Goal: Task Accomplishment & Management: Complete application form

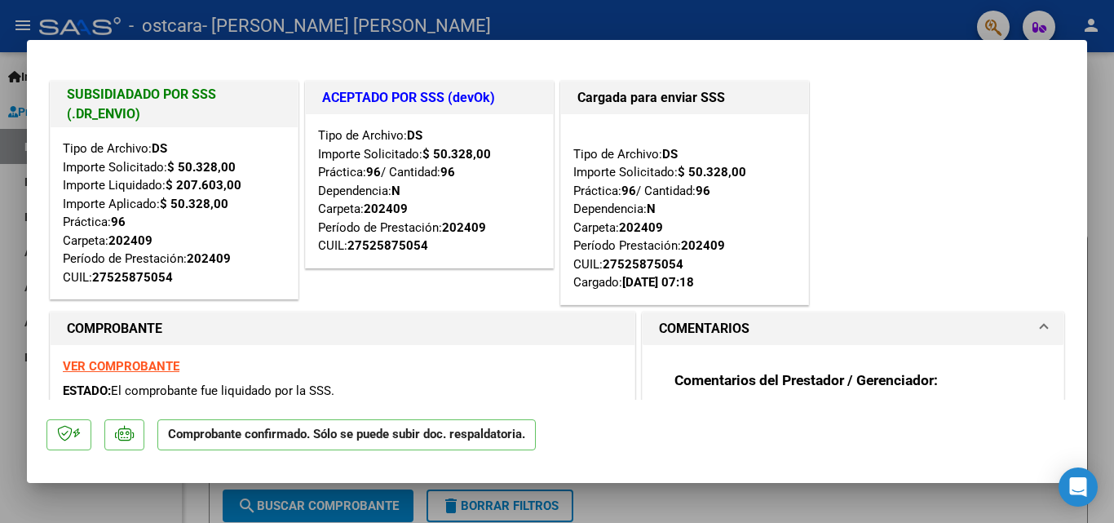
click at [18, 324] on div at bounding box center [557, 261] width 1114 height 523
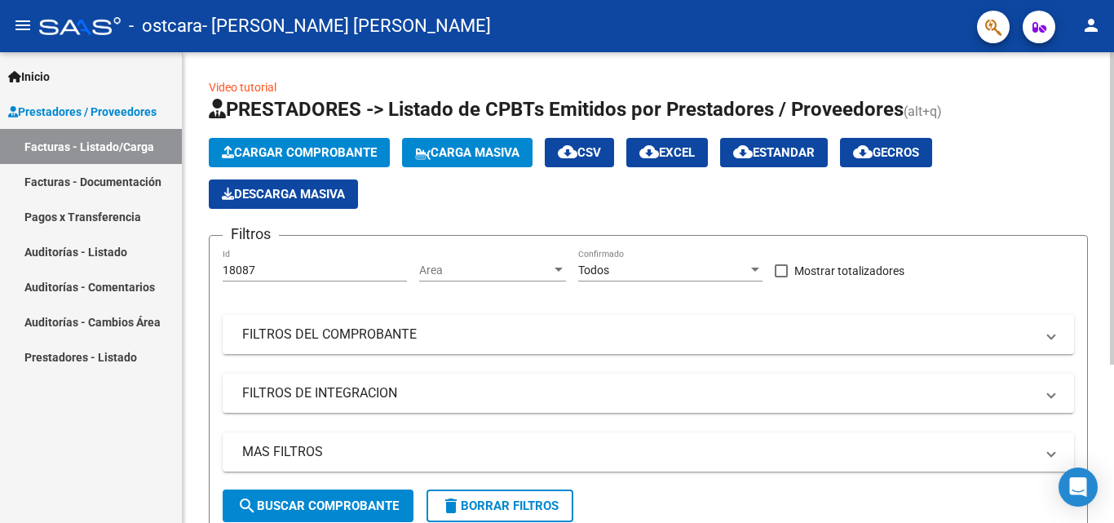
click at [353, 147] on span "Cargar Comprobante" at bounding box center [299, 152] width 155 height 15
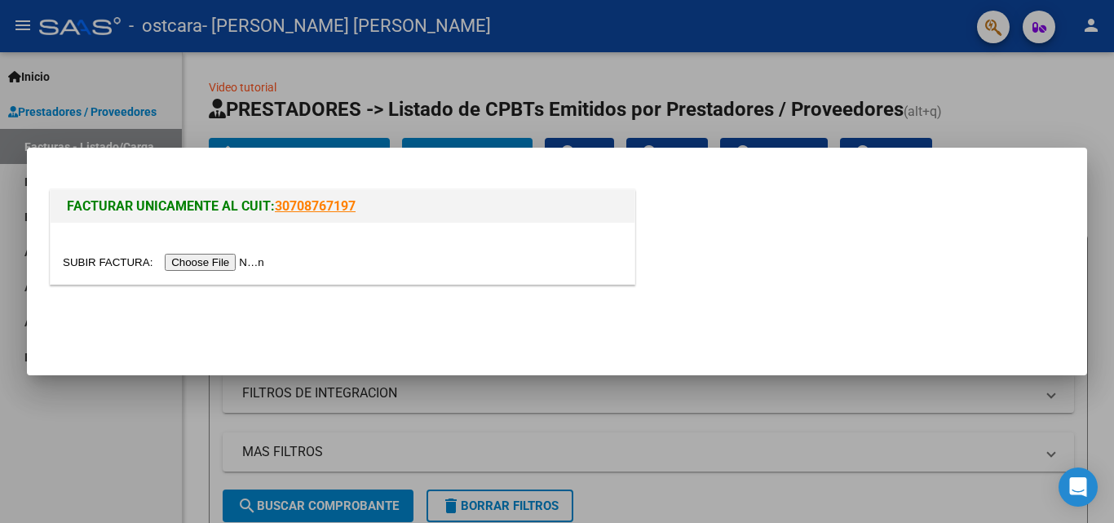
click at [267, 262] on input "file" at bounding box center [166, 262] width 206 height 17
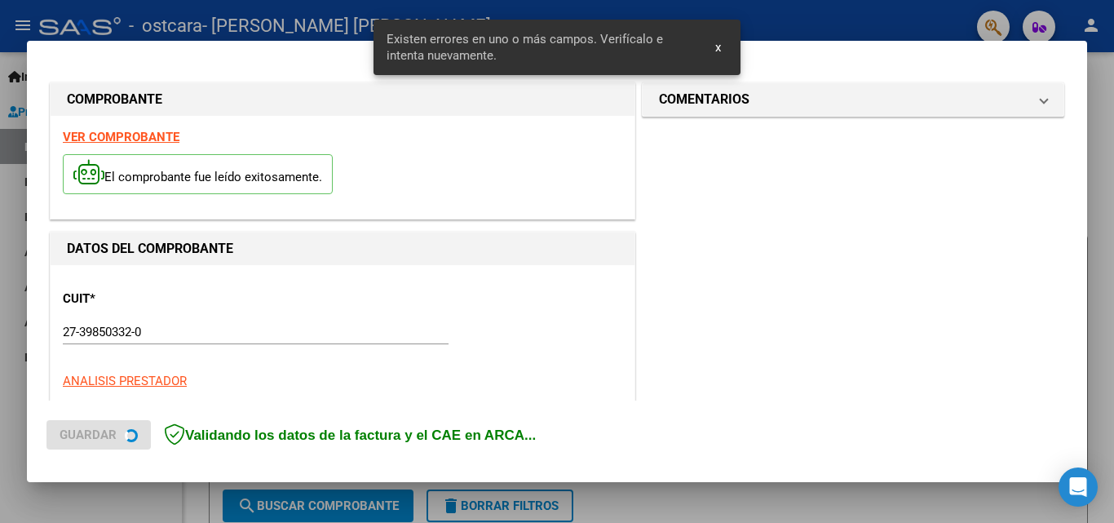
scroll to position [368, 0]
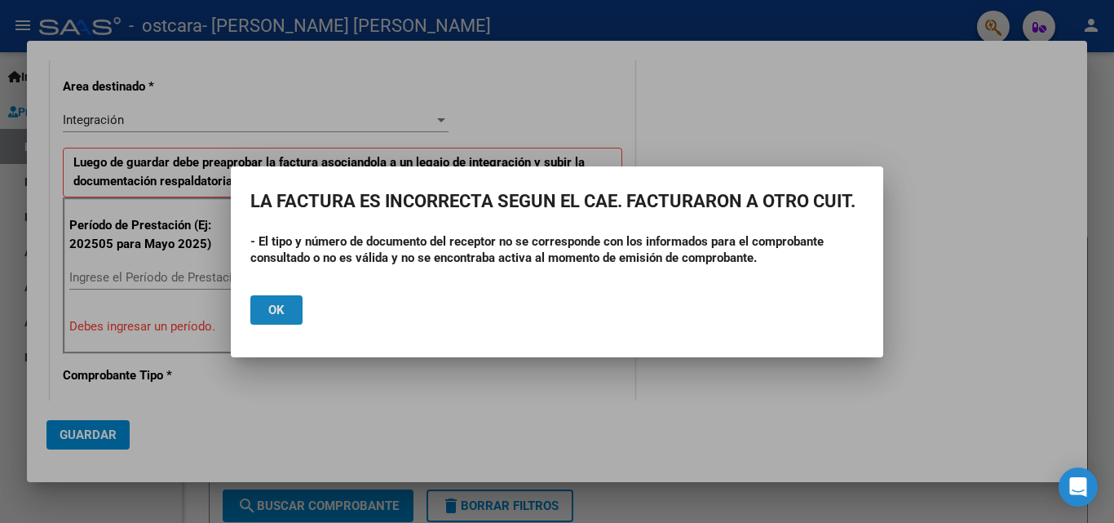
click at [272, 303] on span "Ok" at bounding box center [276, 310] width 16 height 15
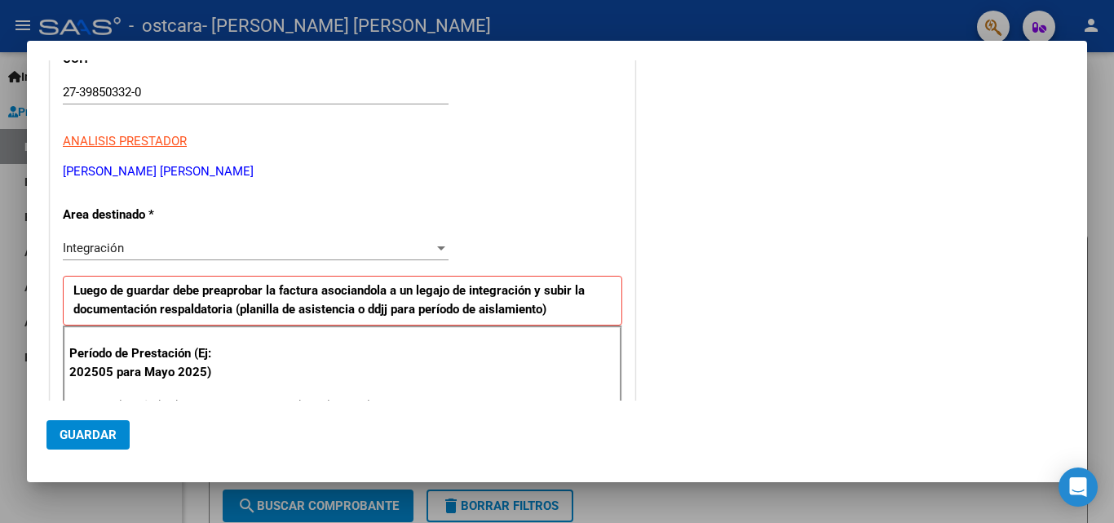
scroll to position [325, 0]
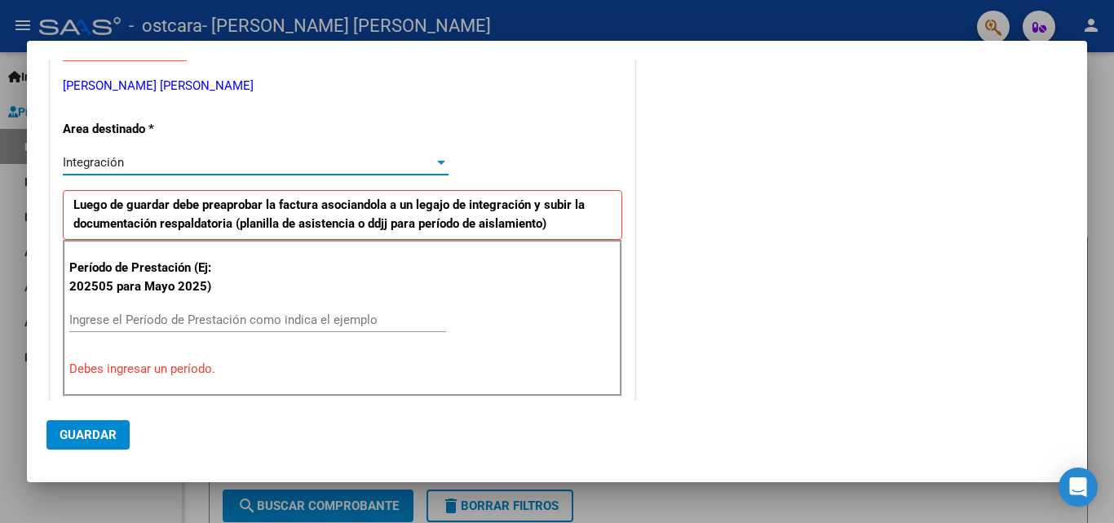
click at [434, 159] on div at bounding box center [441, 162] width 15 height 13
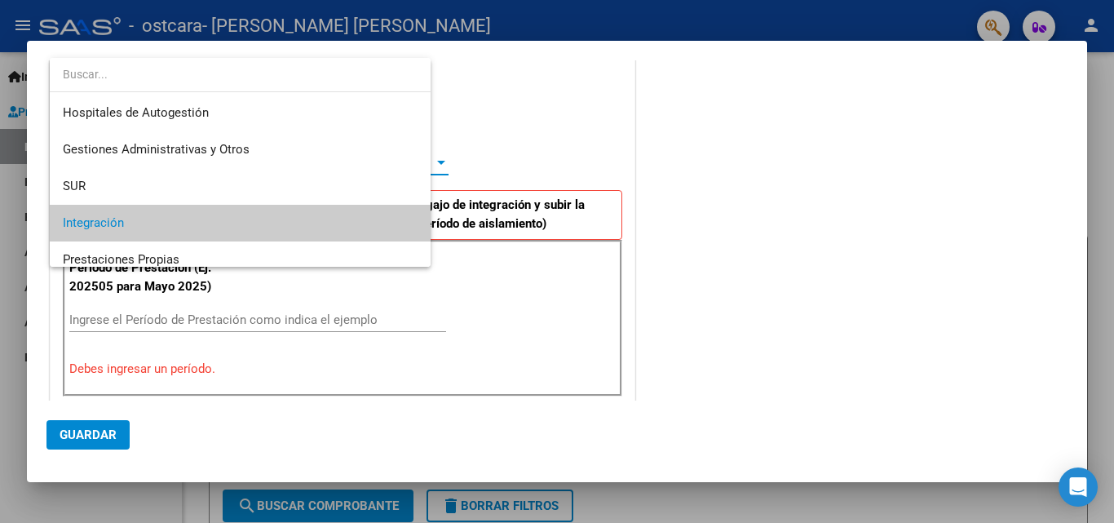
scroll to position [61, 0]
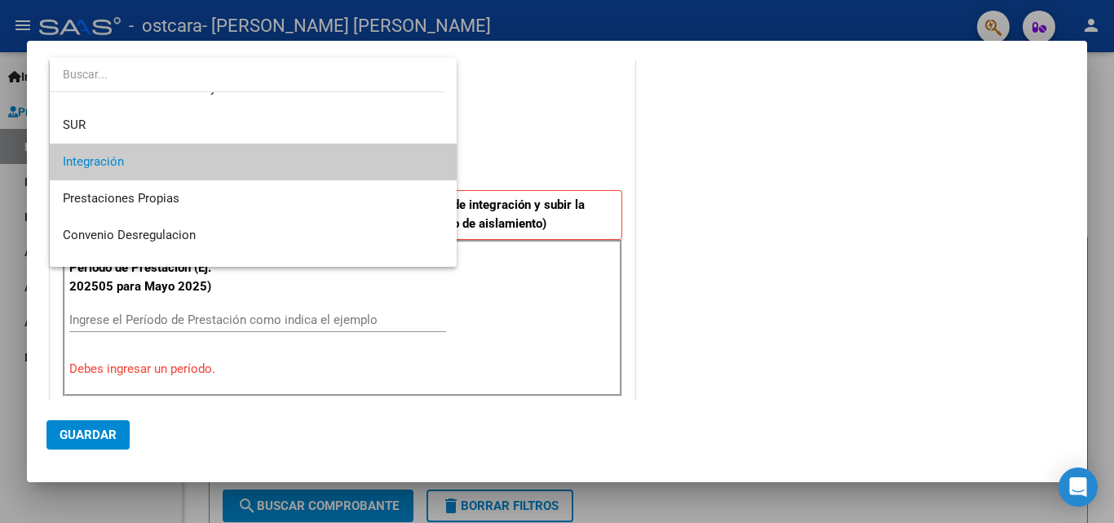
click at [142, 162] on span "Integración" at bounding box center [253, 162] width 381 height 37
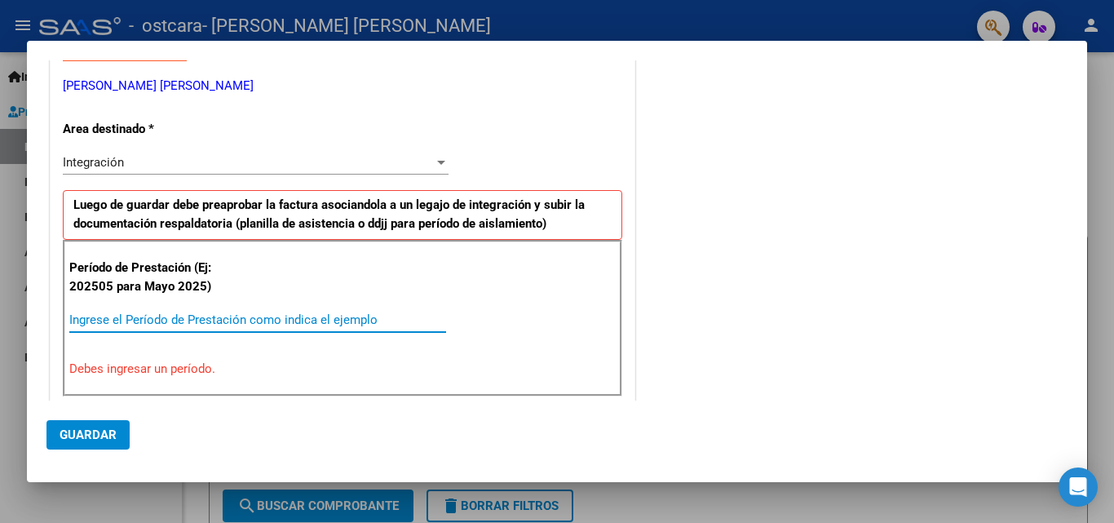
click at [197, 321] on input "Ingrese el Período de Prestación como indica el ejemplo" at bounding box center [257, 319] width 377 height 15
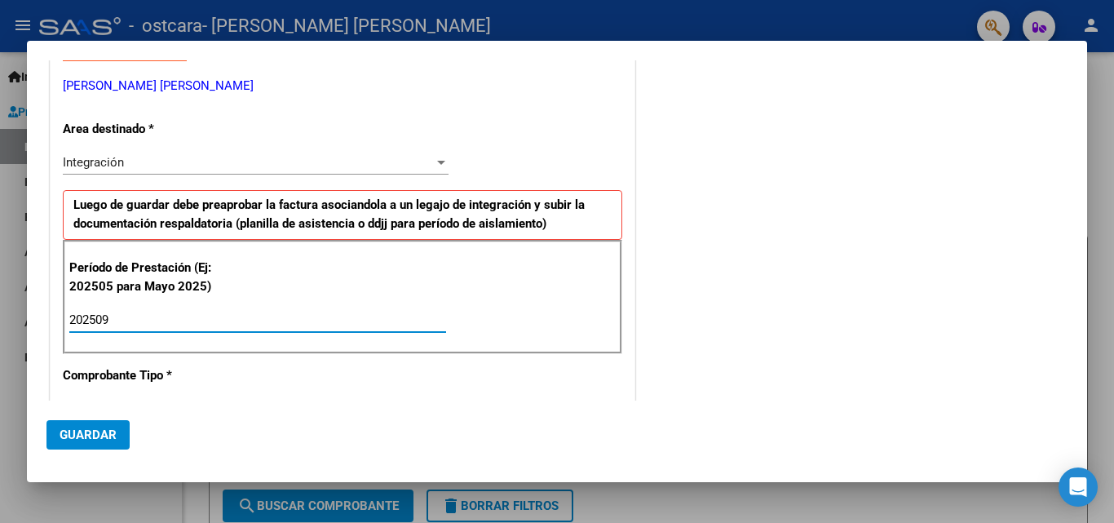
type input "202509"
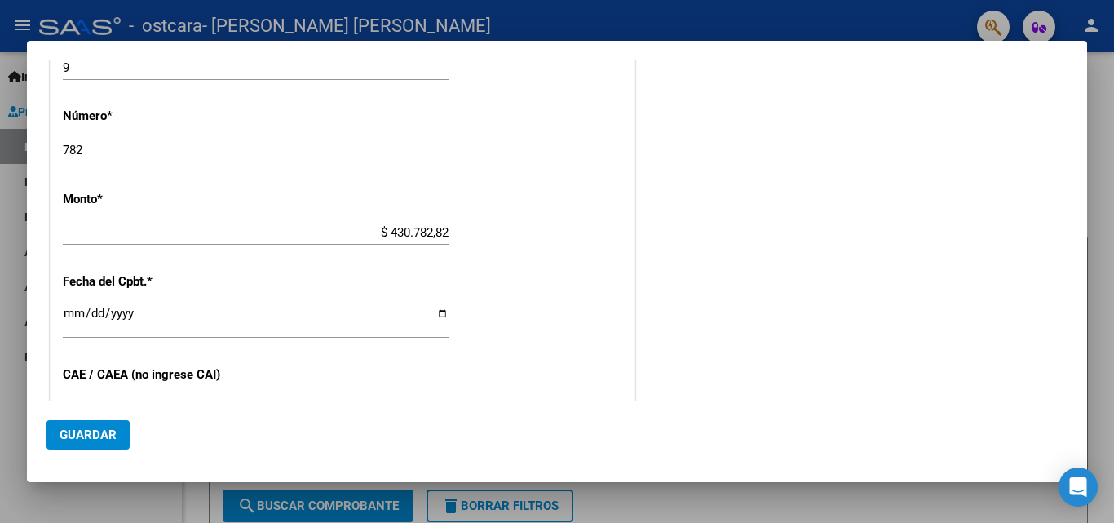
scroll to position [782, 0]
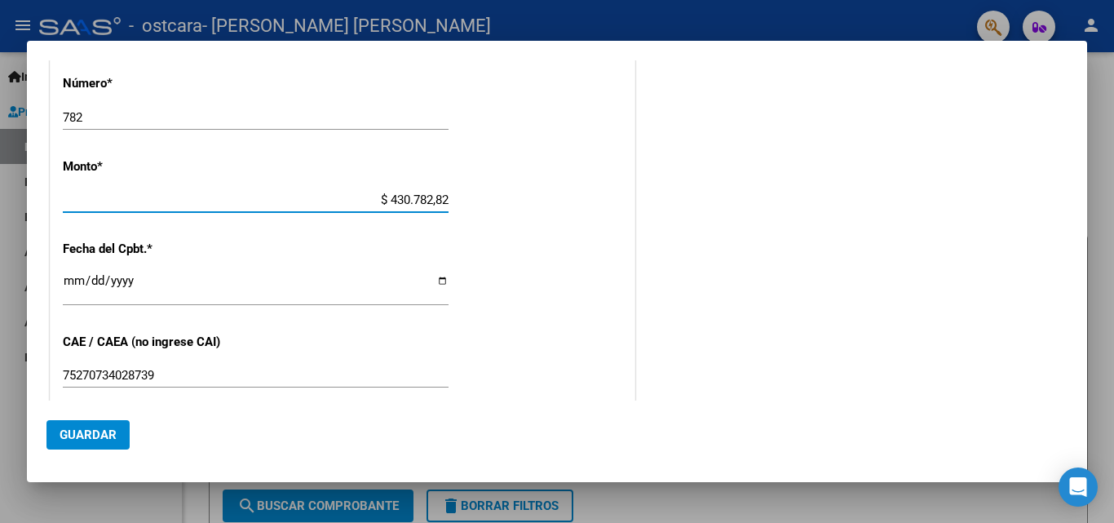
click at [444, 201] on input "$ 430.782,82" at bounding box center [256, 200] width 386 height 15
type input "$ 143.024,64"
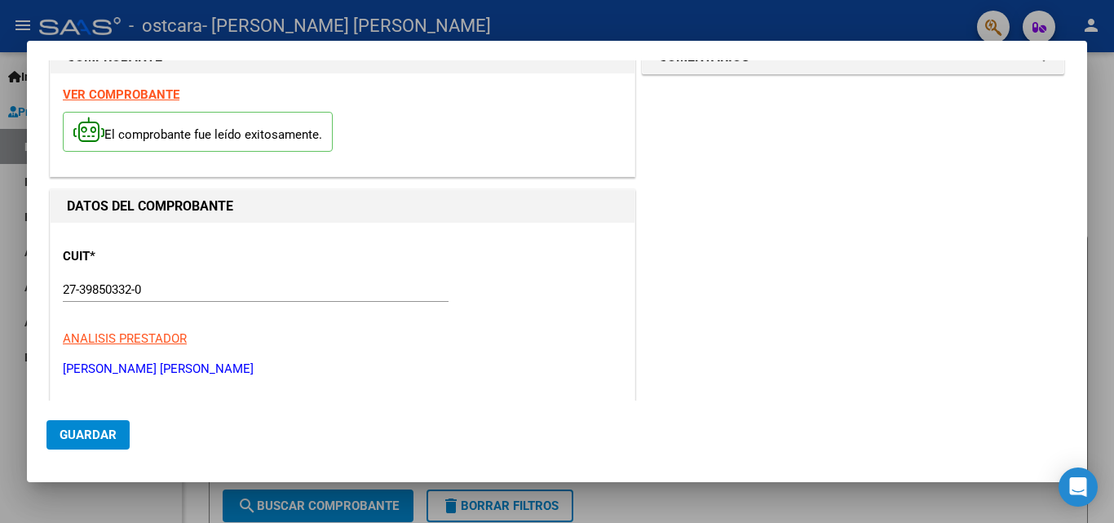
scroll to position [0, 0]
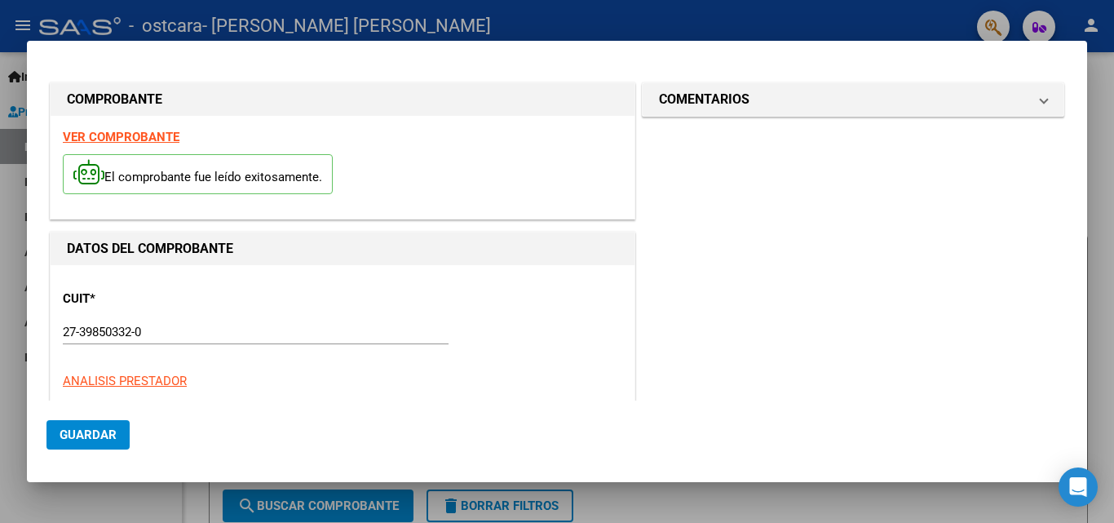
click at [13, 262] on div at bounding box center [557, 261] width 1114 height 523
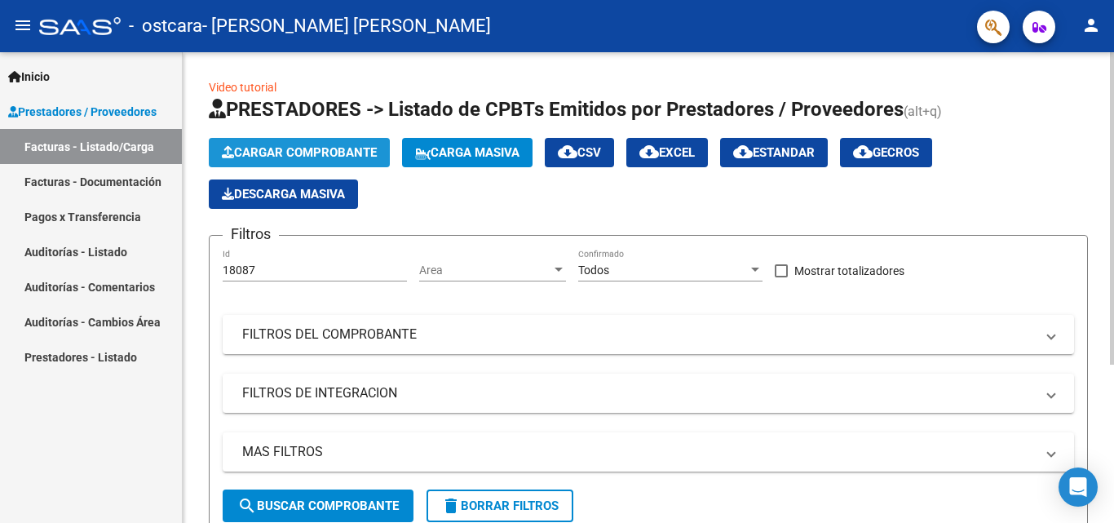
click at [361, 148] on span "Cargar Comprobante" at bounding box center [299, 152] width 155 height 15
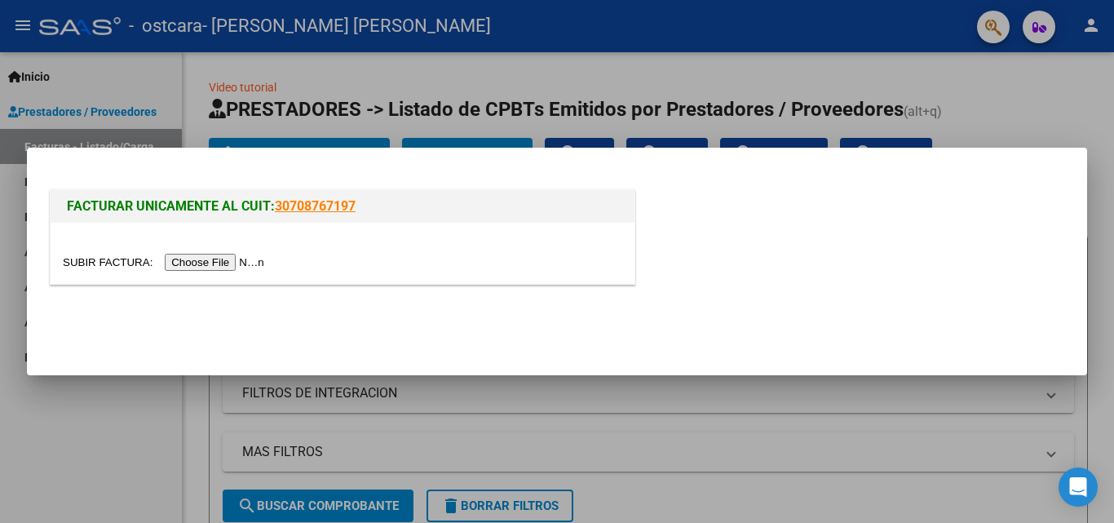
click at [243, 265] on input "file" at bounding box center [166, 262] width 206 height 17
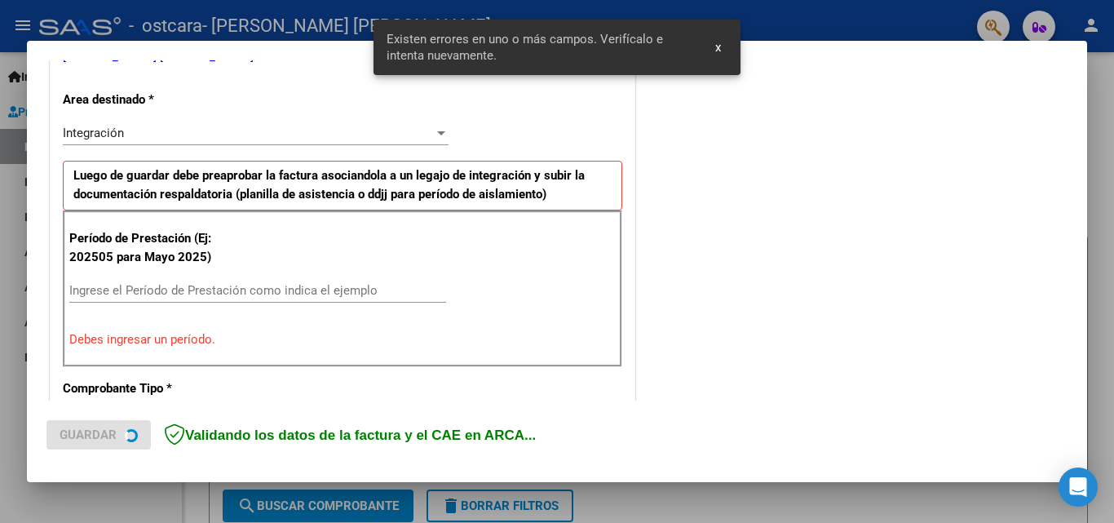
scroll to position [398, 0]
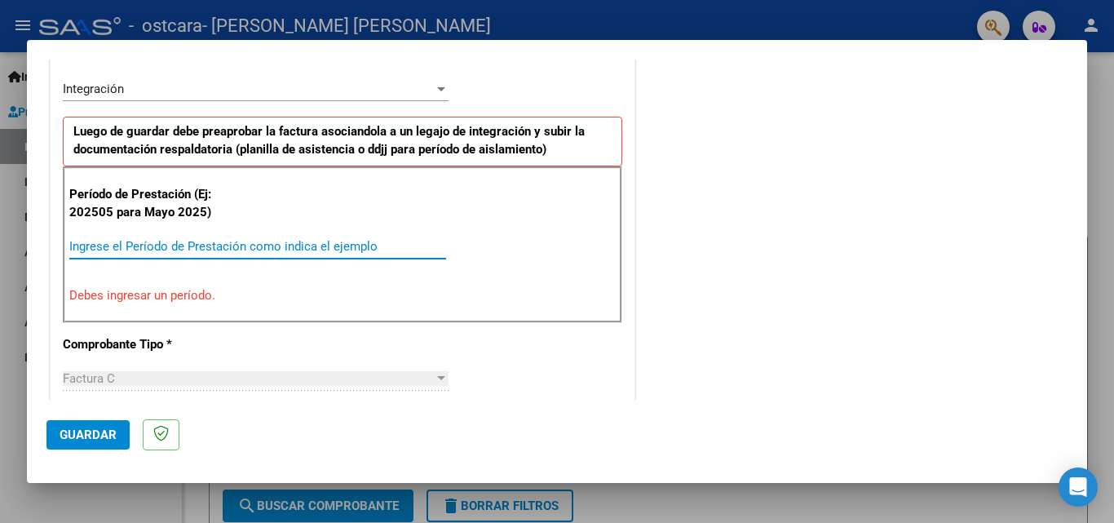
click at [194, 244] on input "Ingrese el Período de Prestación como indica el ejemplo" at bounding box center [257, 246] width 377 height 15
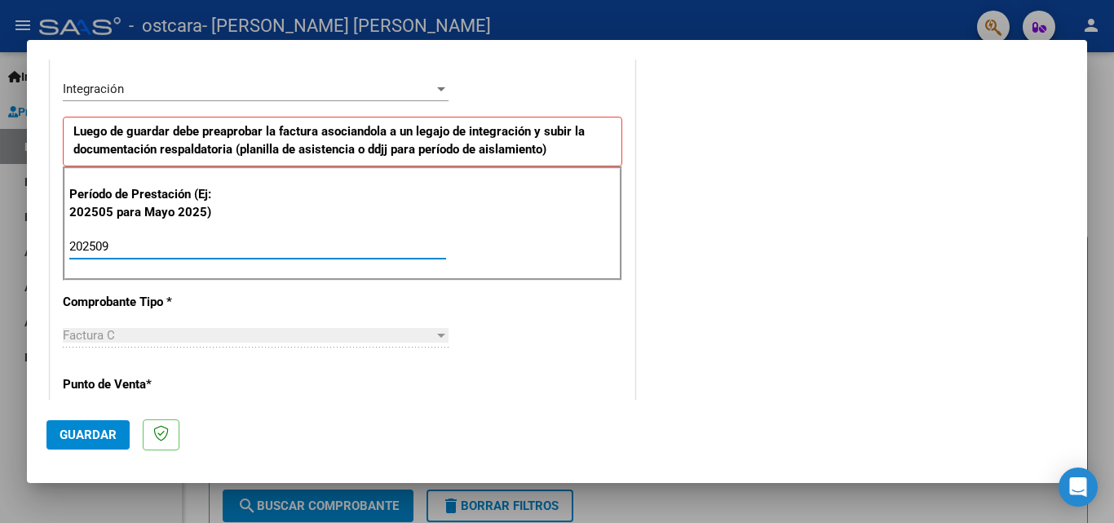
type input "202509"
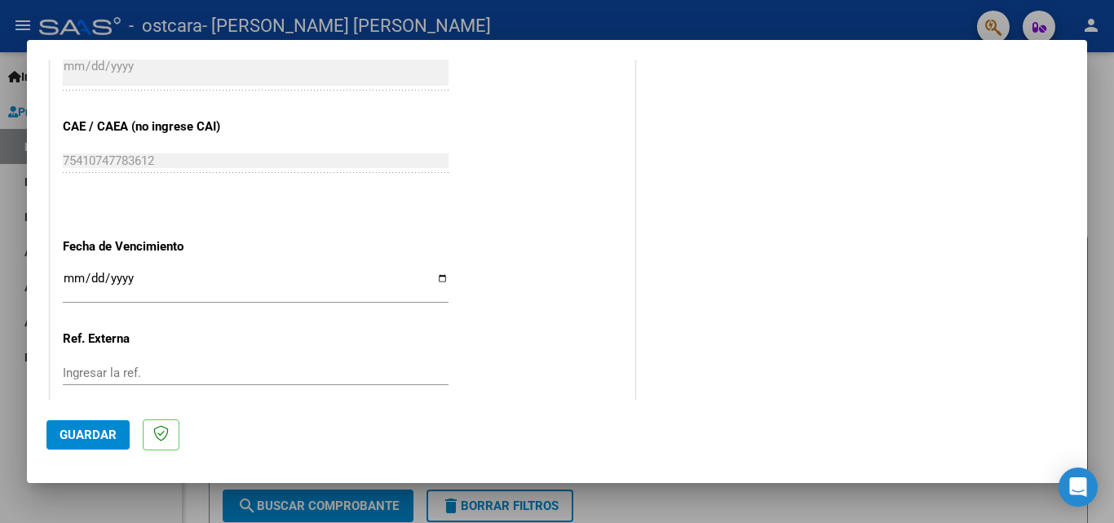
scroll to position [1029, 0]
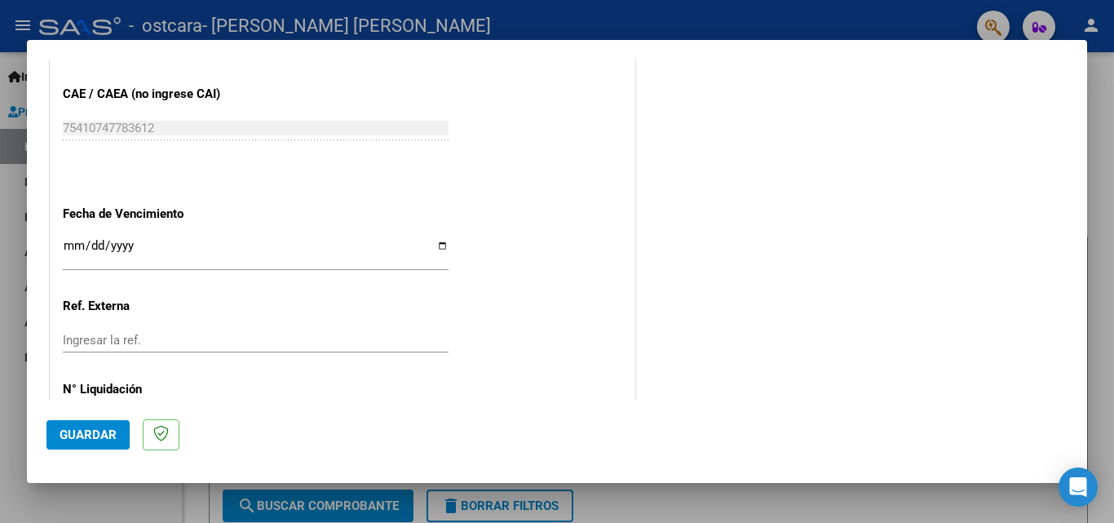
click at [440, 247] on input "Ingresar la fecha" at bounding box center [256, 252] width 386 height 26
type input "[DATE]"
click at [102, 427] on span "Guardar" at bounding box center [88, 434] width 57 height 15
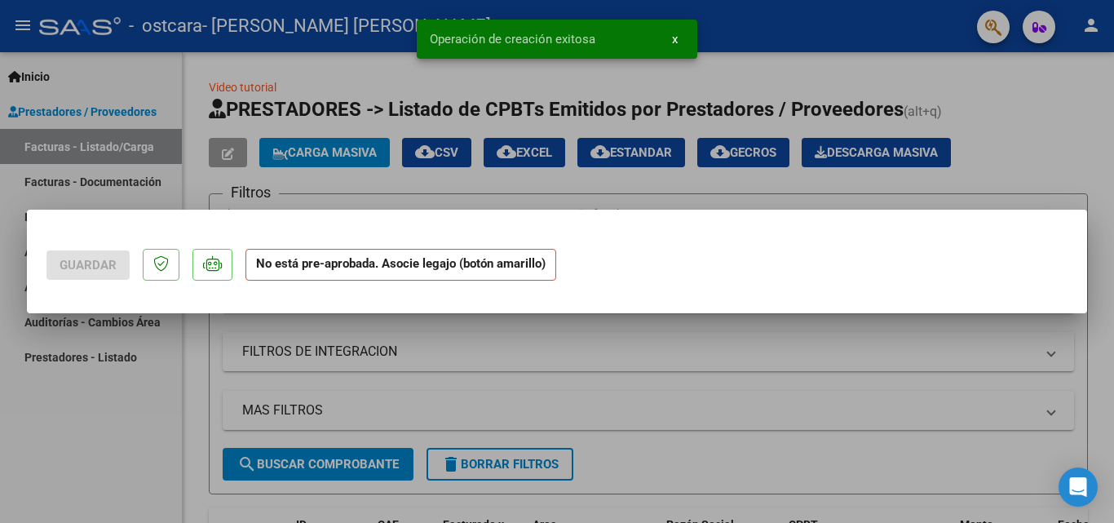
scroll to position [0, 0]
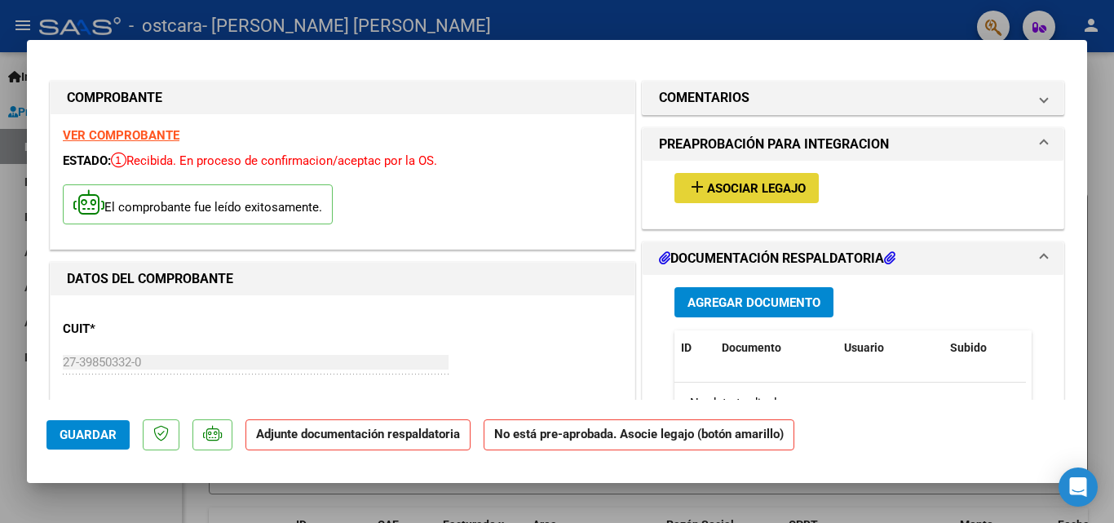
click at [752, 186] on span "Asociar Legajo" at bounding box center [756, 188] width 99 height 15
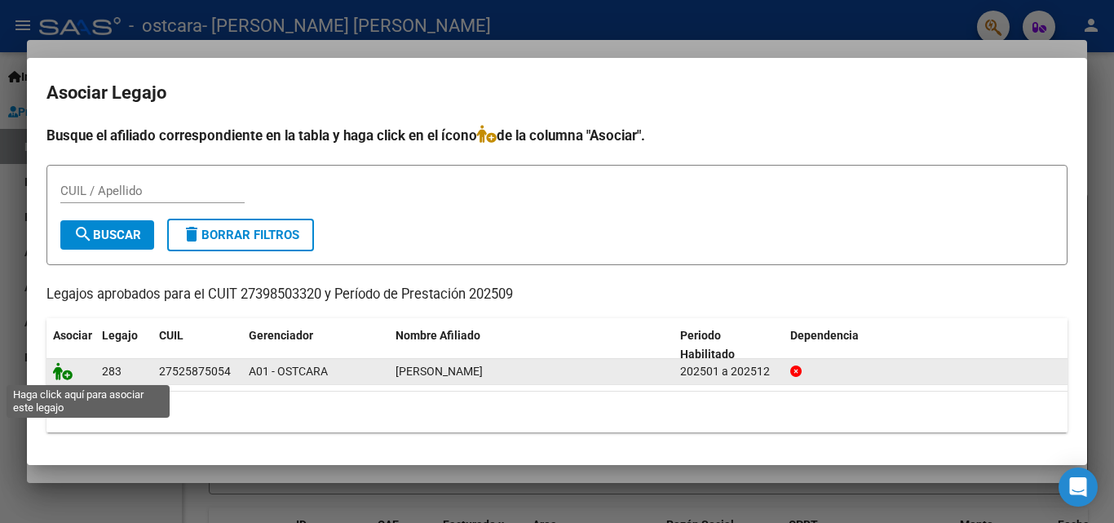
click at [60, 370] on icon at bounding box center [63, 371] width 20 height 18
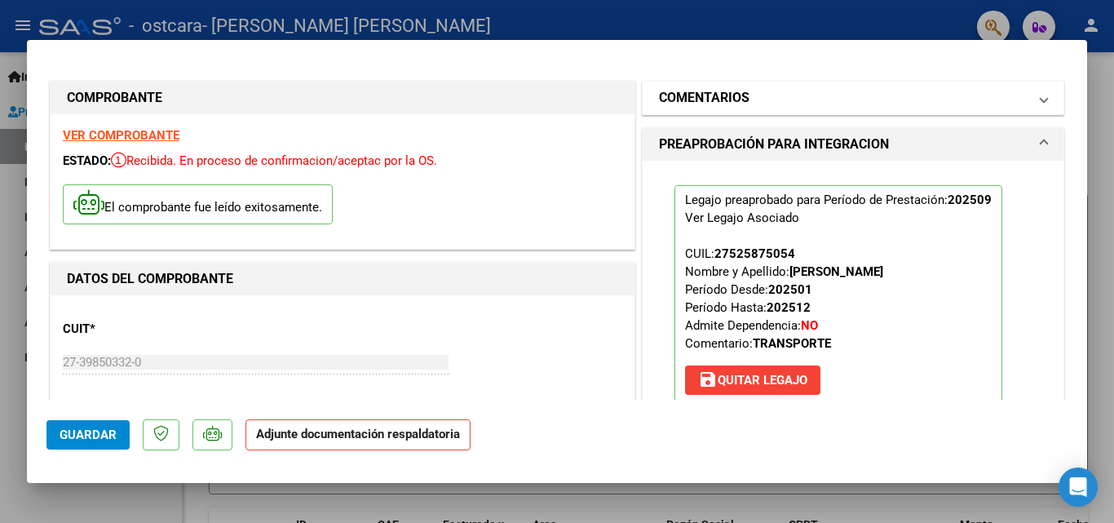
click at [1041, 101] on span at bounding box center [1044, 98] width 7 height 20
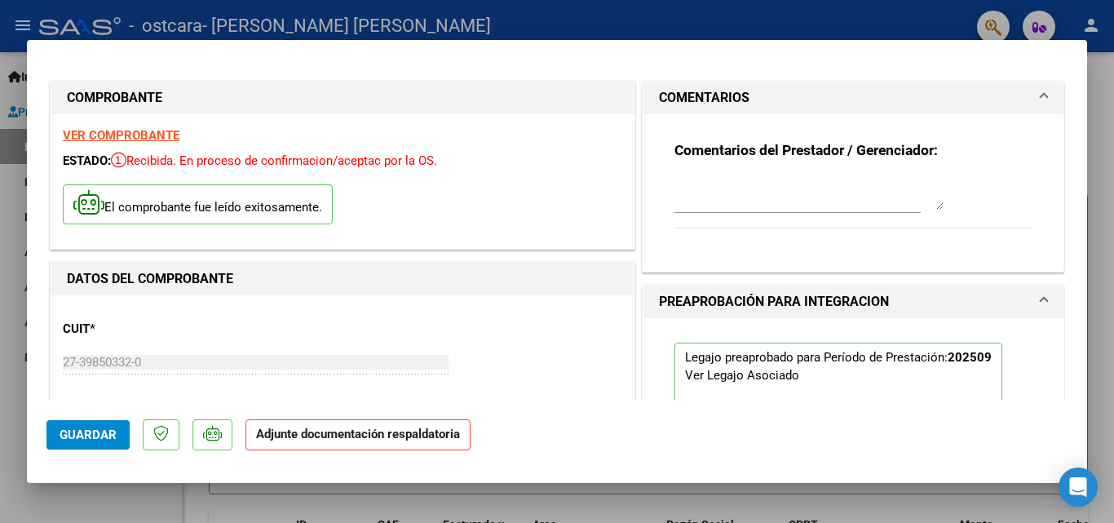
click at [752, 199] on textarea at bounding box center [809, 193] width 269 height 33
type textarea "contacto prestador [PHONE_NUMBER]"
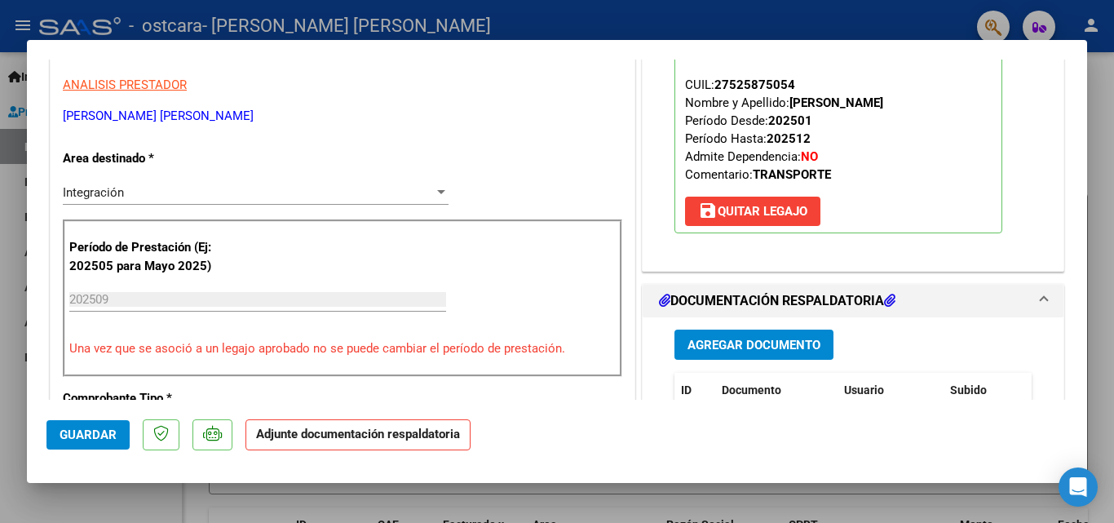
scroll to position [381, 0]
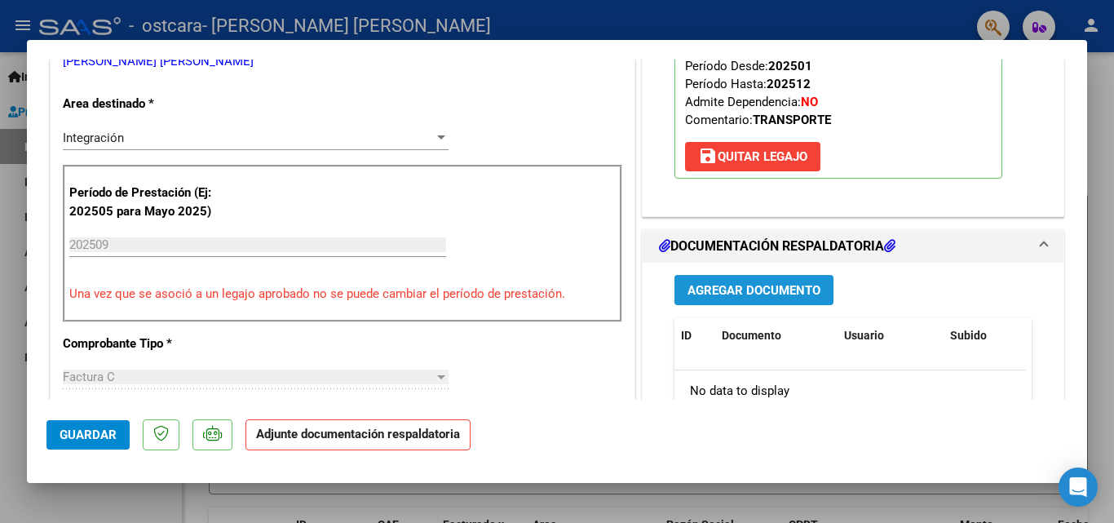
click at [751, 285] on span "Agregar Documento" at bounding box center [754, 290] width 133 height 15
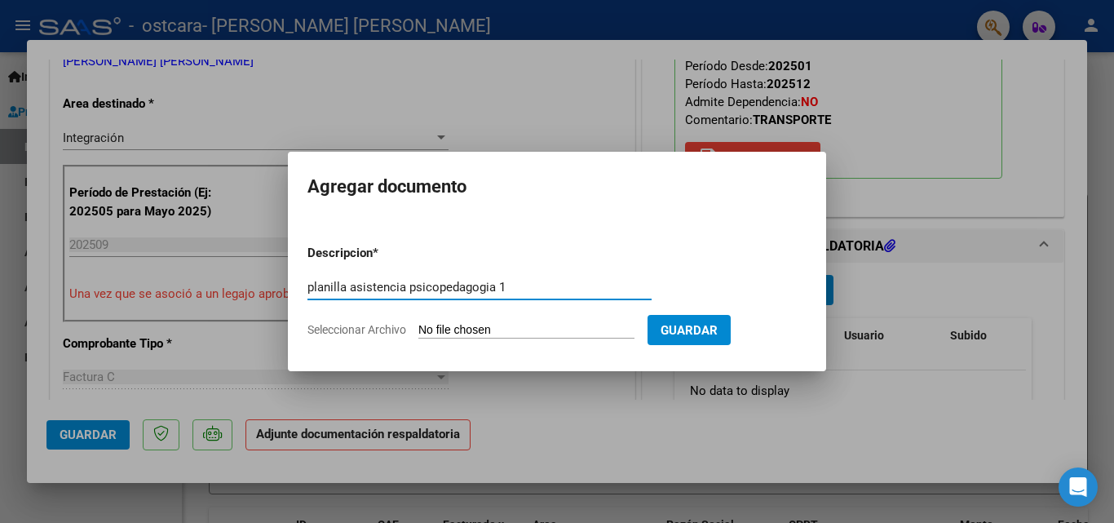
type input "planilla asistencia psicopedagogia 1"
click at [550, 330] on input "Seleccionar Archivo" at bounding box center [526, 330] width 216 height 15
type input "C:\fakepath\planilla asistencia [PERSON_NAME] [DATE] psicopedagogia.pdf"
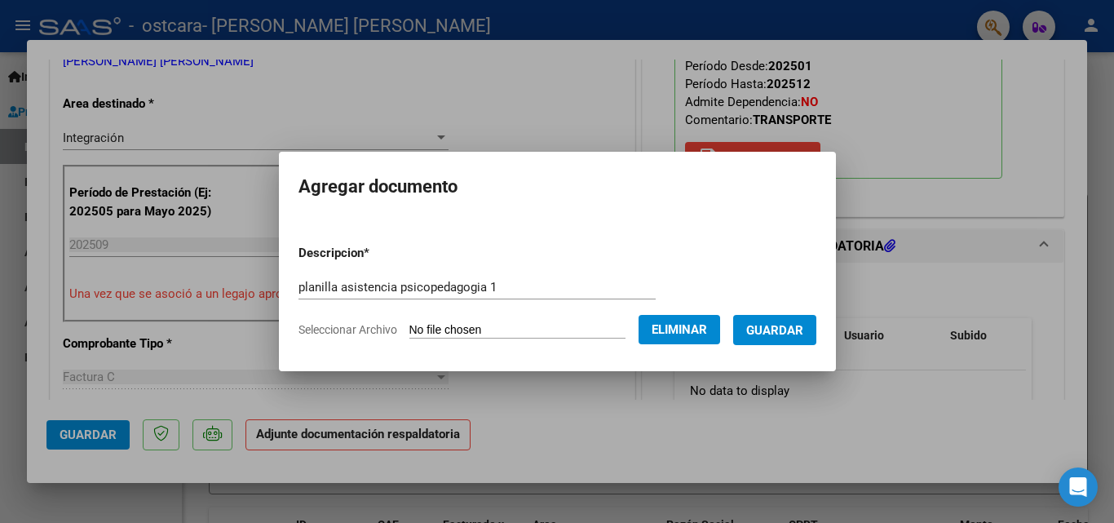
click at [779, 325] on span "Guardar" at bounding box center [774, 330] width 57 height 15
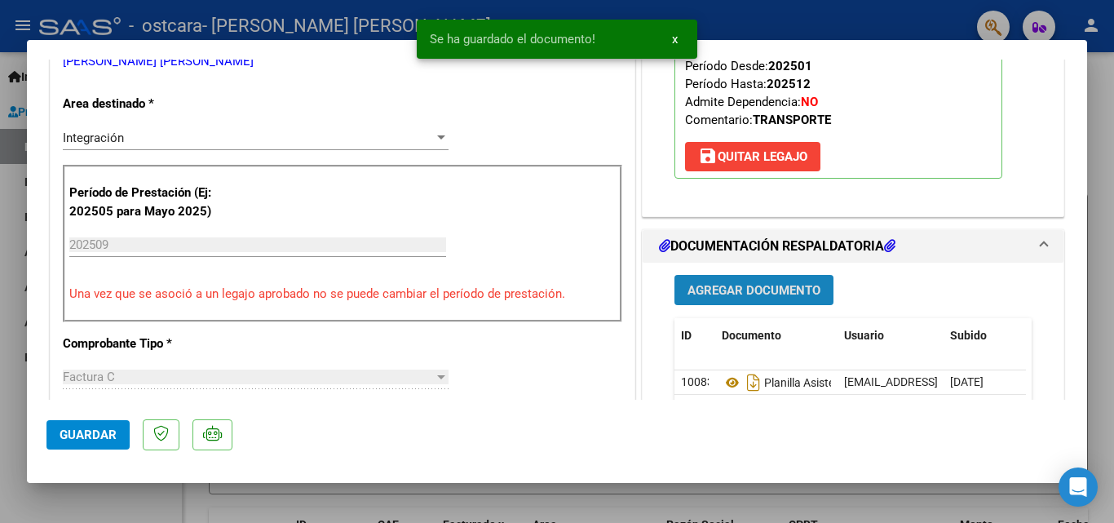
click at [744, 292] on span "Agregar Documento" at bounding box center [754, 290] width 133 height 15
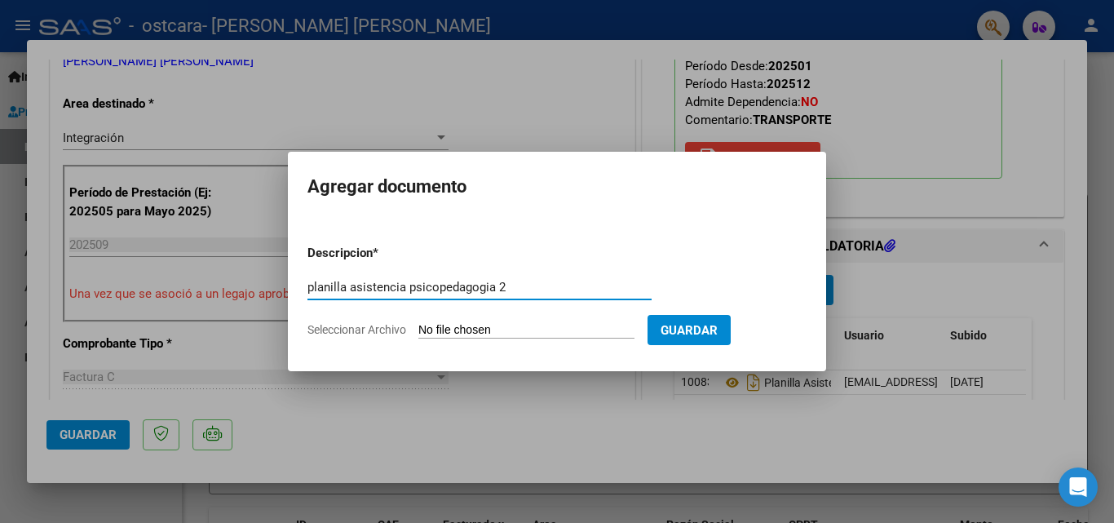
type input "planilla asistencia psicopedagogia 2"
click at [533, 326] on input "Seleccionar Archivo" at bounding box center [526, 330] width 216 height 15
type input "C:\fakepath\planilla asistencia [PERSON_NAME] [DATE] psicopedagogia 2.pdf"
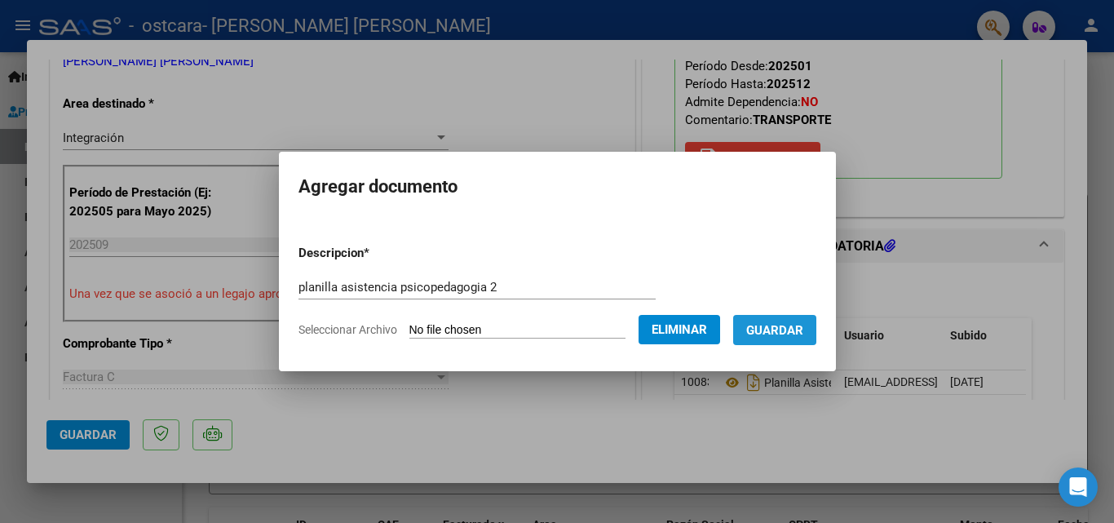
click at [803, 330] on span "Guardar" at bounding box center [774, 330] width 57 height 15
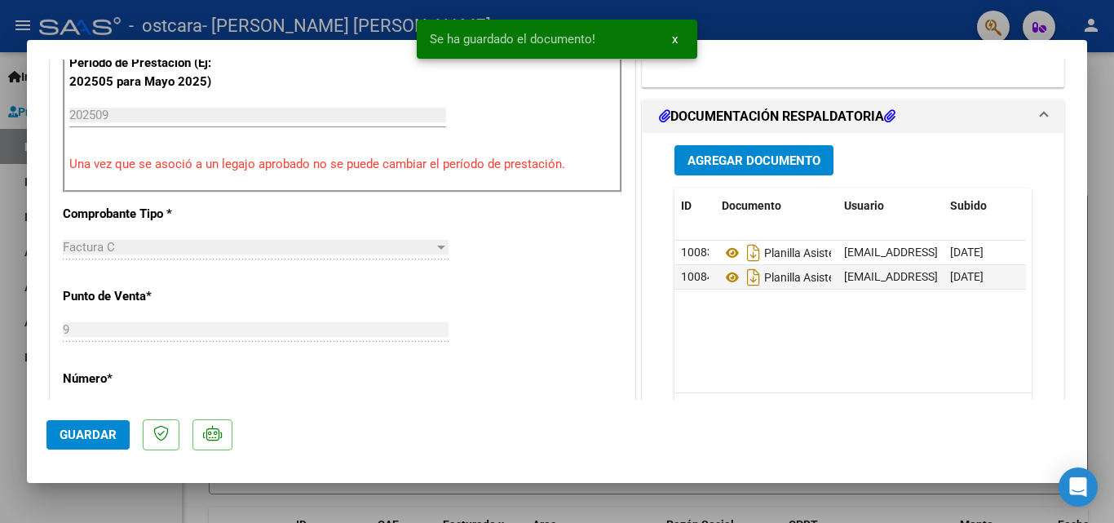
scroll to position [511, 0]
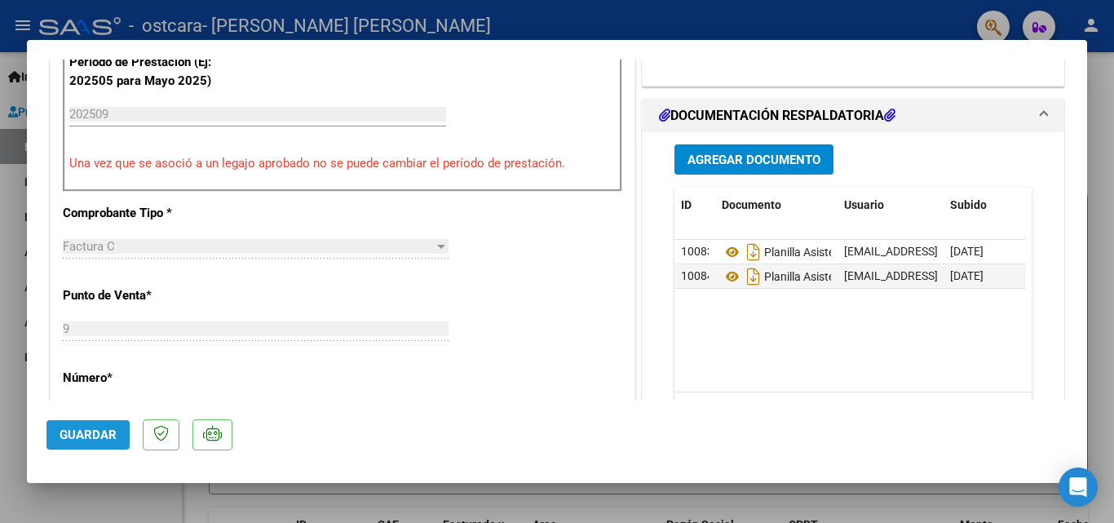
click at [84, 428] on span "Guardar" at bounding box center [88, 434] width 57 height 15
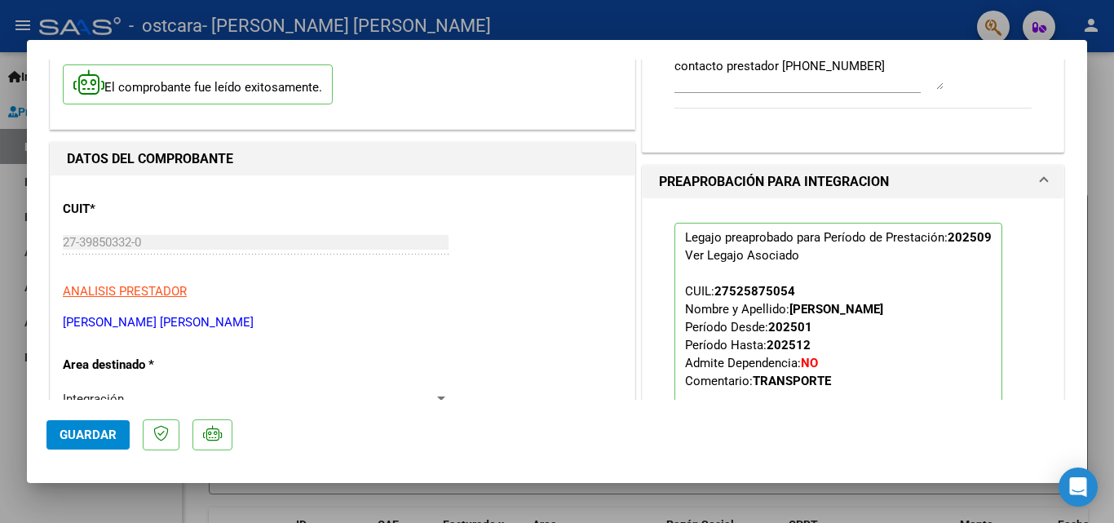
scroll to position [0, 0]
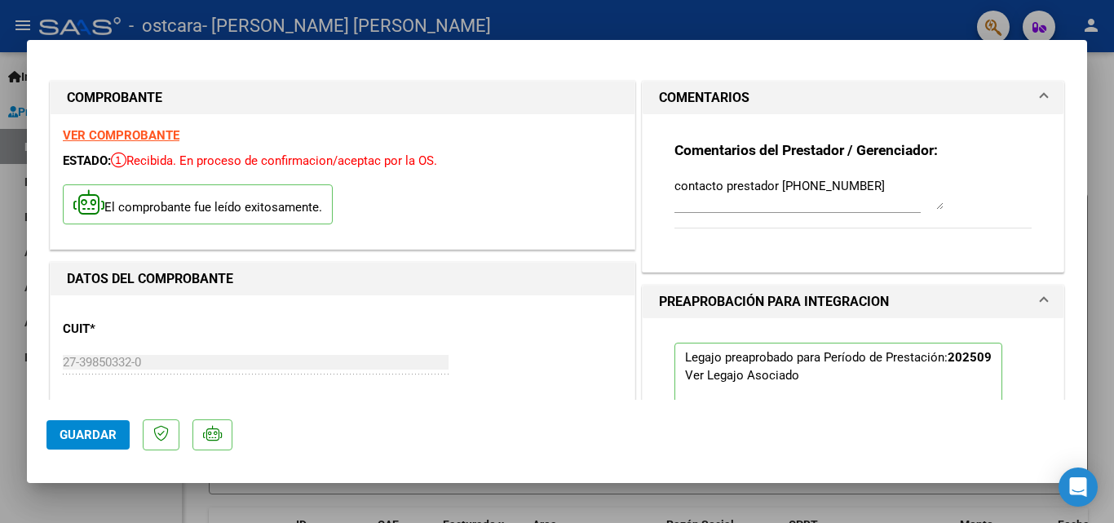
click at [9, 292] on div at bounding box center [557, 261] width 1114 height 523
type input "$ 0,00"
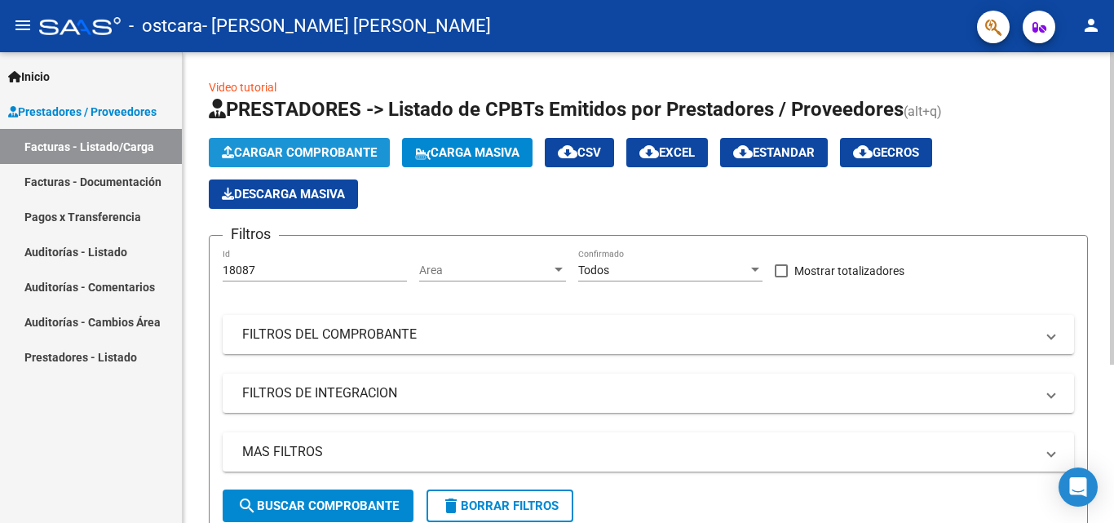
click at [361, 146] on span "Cargar Comprobante" at bounding box center [299, 152] width 155 height 15
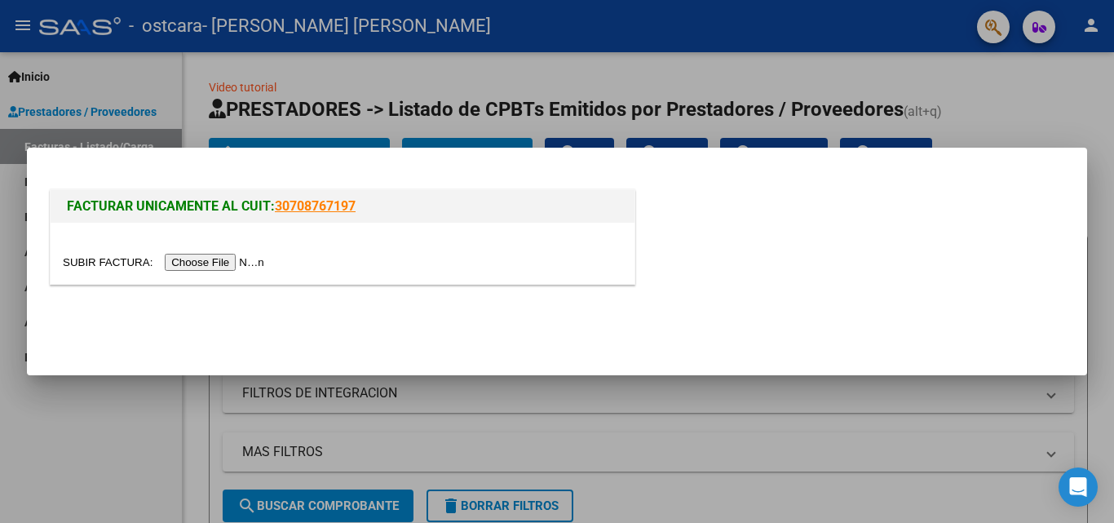
click at [259, 259] on input "file" at bounding box center [166, 262] width 206 height 17
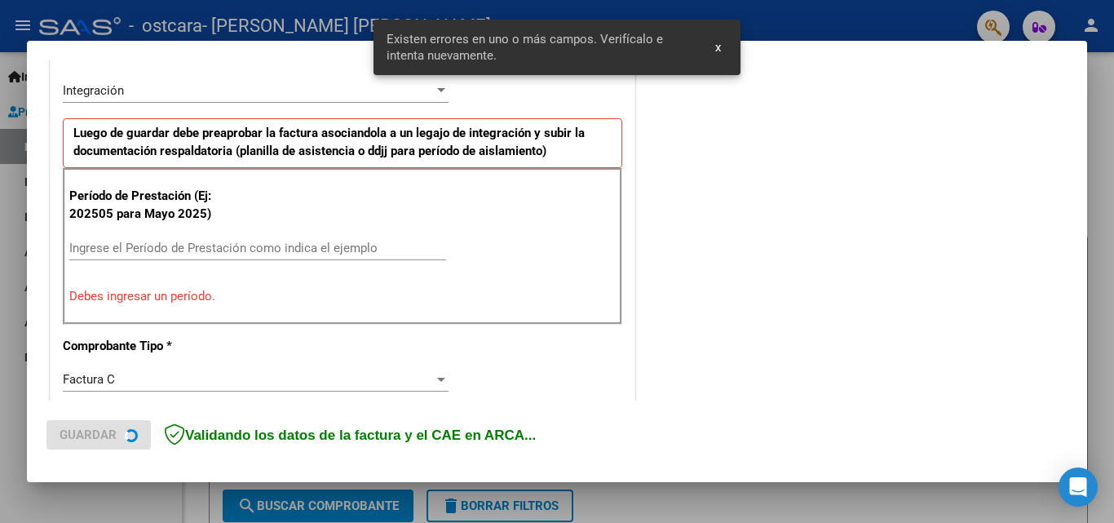
scroll to position [368, 0]
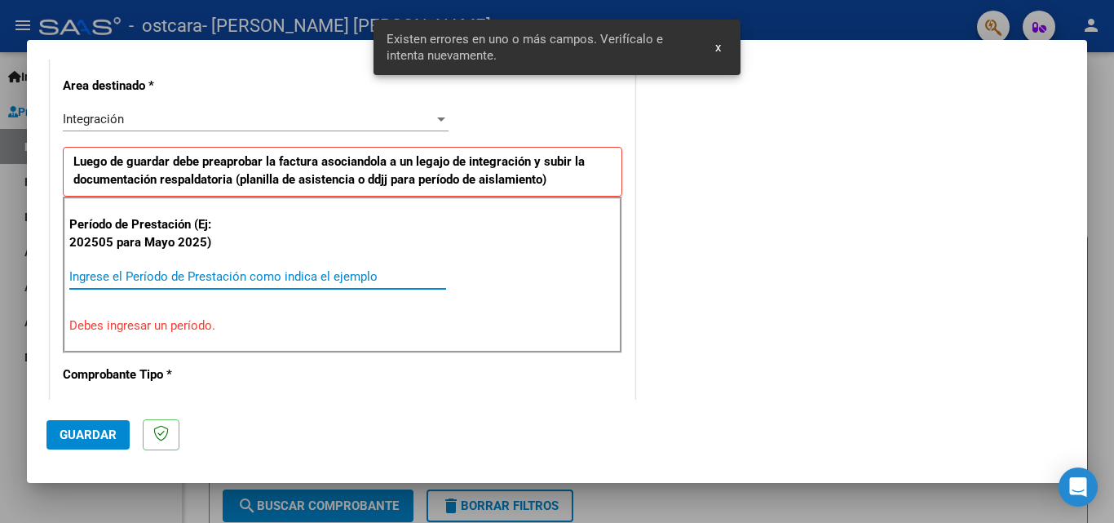
click at [170, 275] on input "Ingrese el Período de Prestación como indica el ejemplo" at bounding box center [257, 276] width 377 height 15
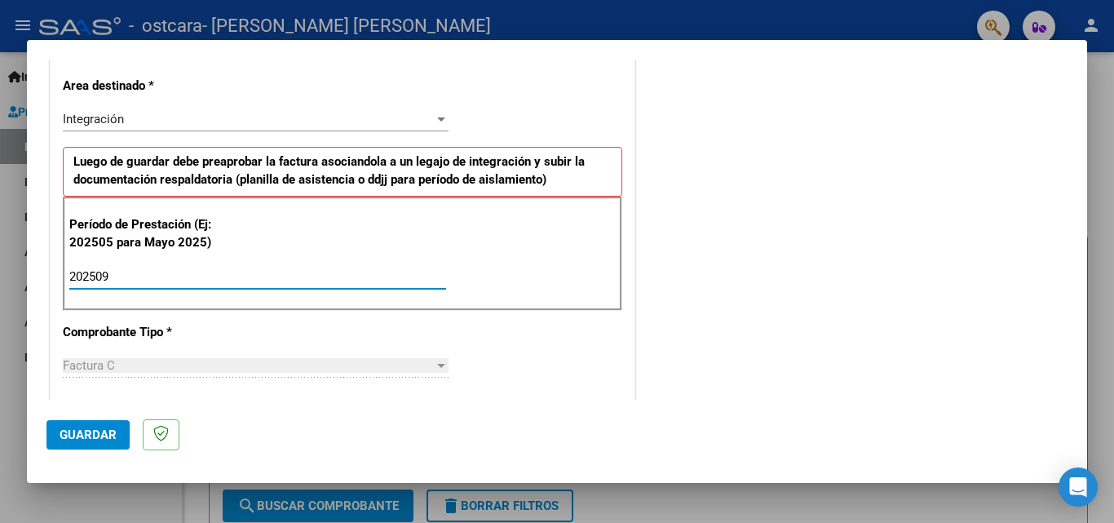
type input "202509"
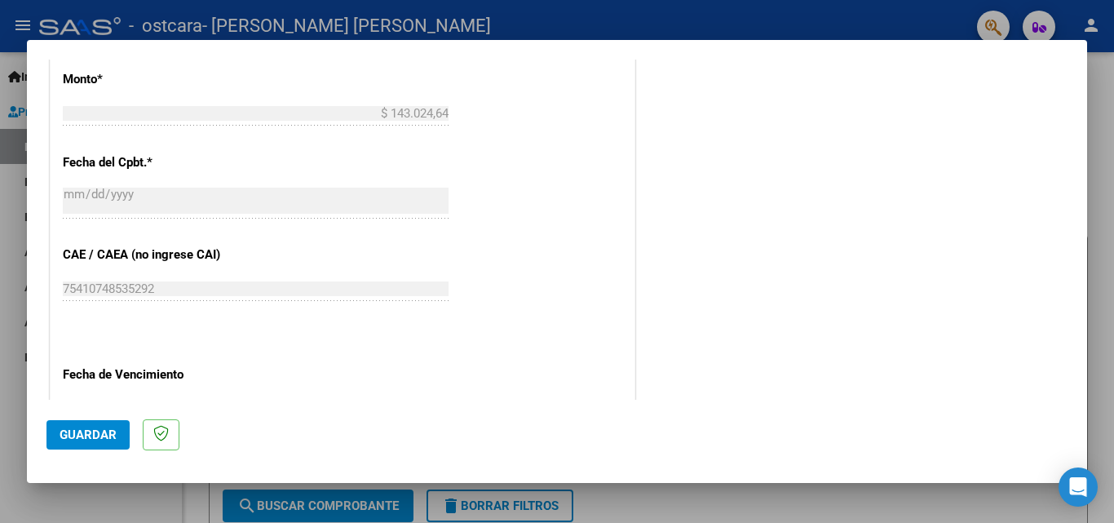
scroll to position [1010, 0]
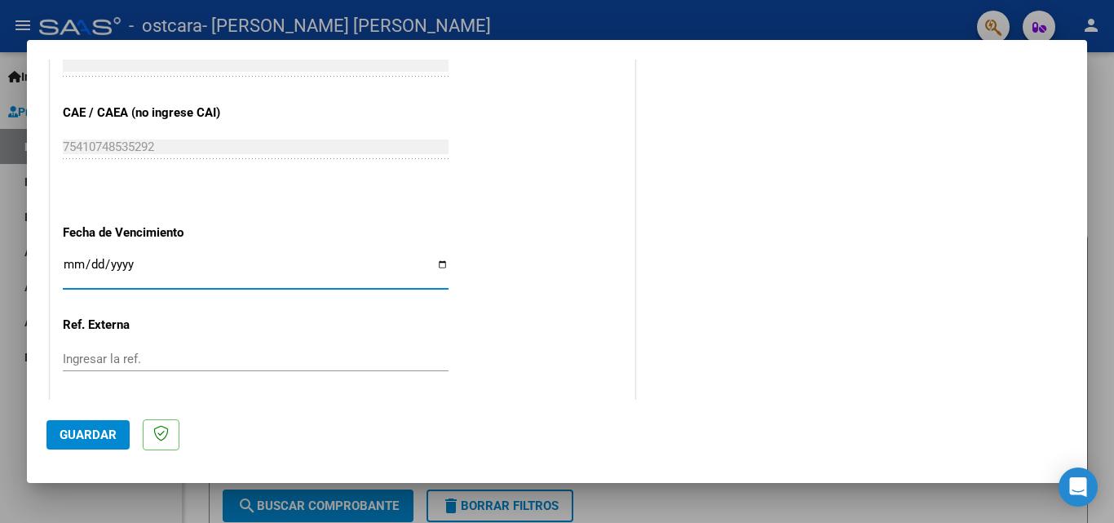
click at [438, 261] on input "Ingresar la fecha" at bounding box center [256, 271] width 386 height 26
type input "[DATE]"
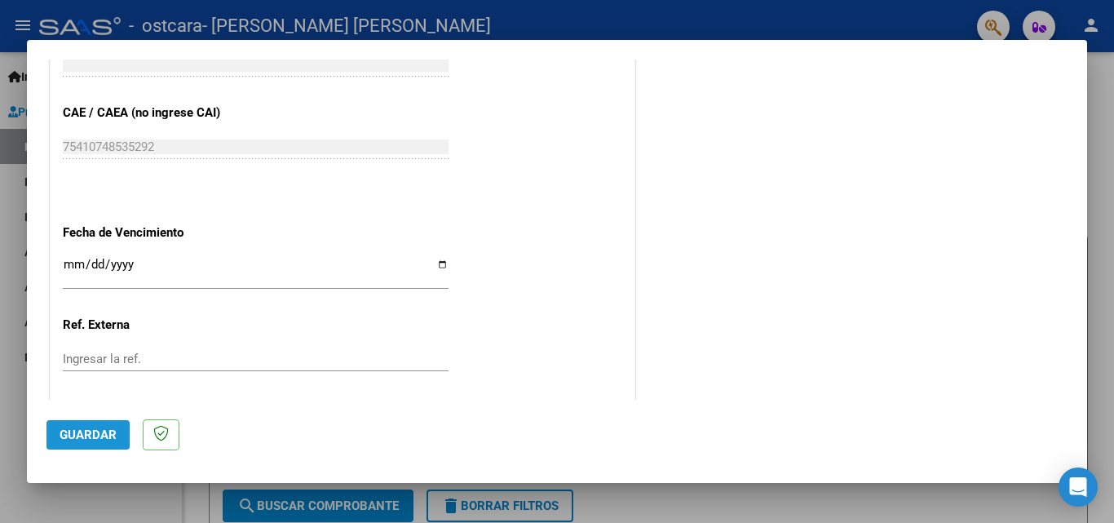
click at [104, 439] on span "Guardar" at bounding box center [88, 434] width 57 height 15
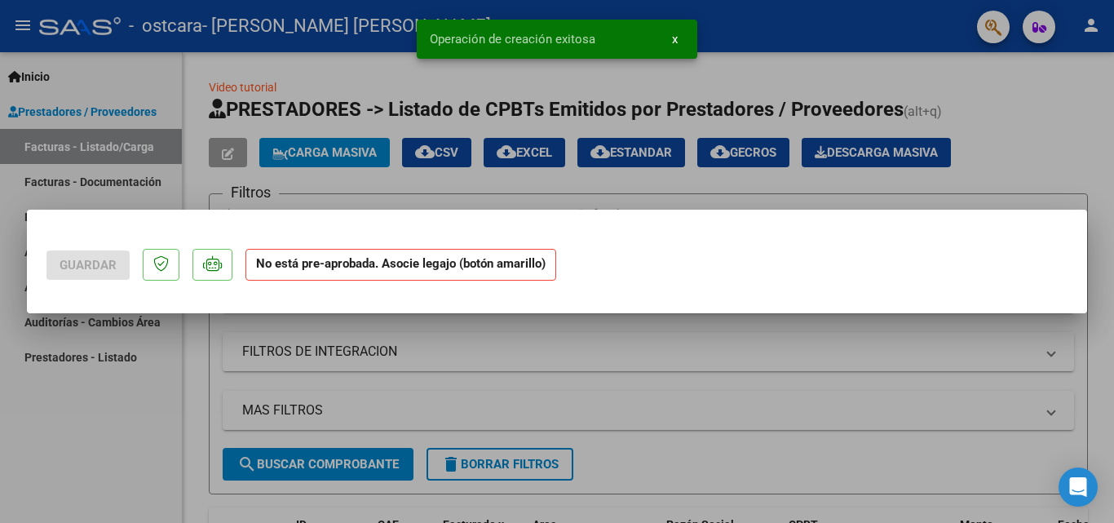
scroll to position [0, 0]
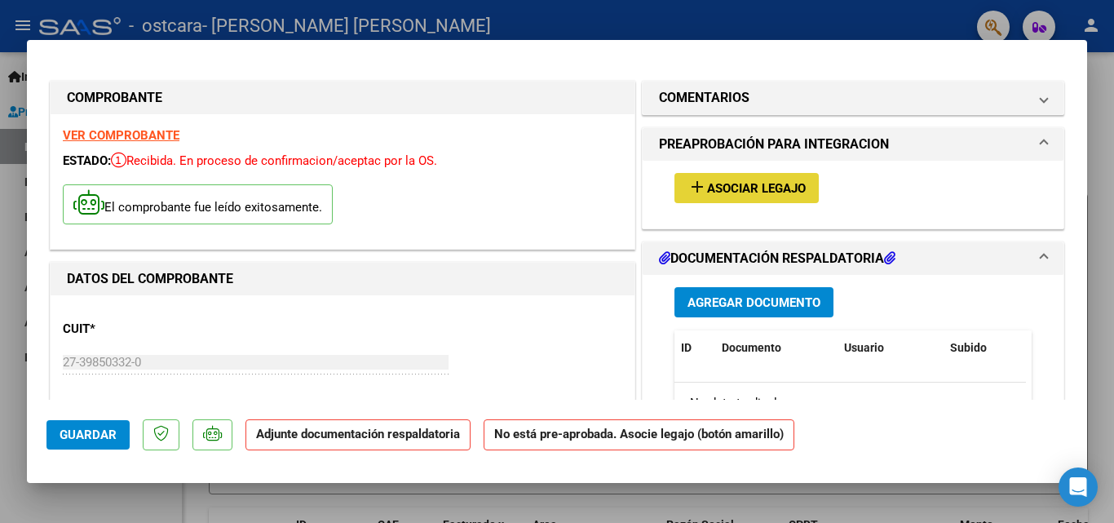
click at [746, 184] on span "Asociar Legajo" at bounding box center [756, 188] width 99 height 15
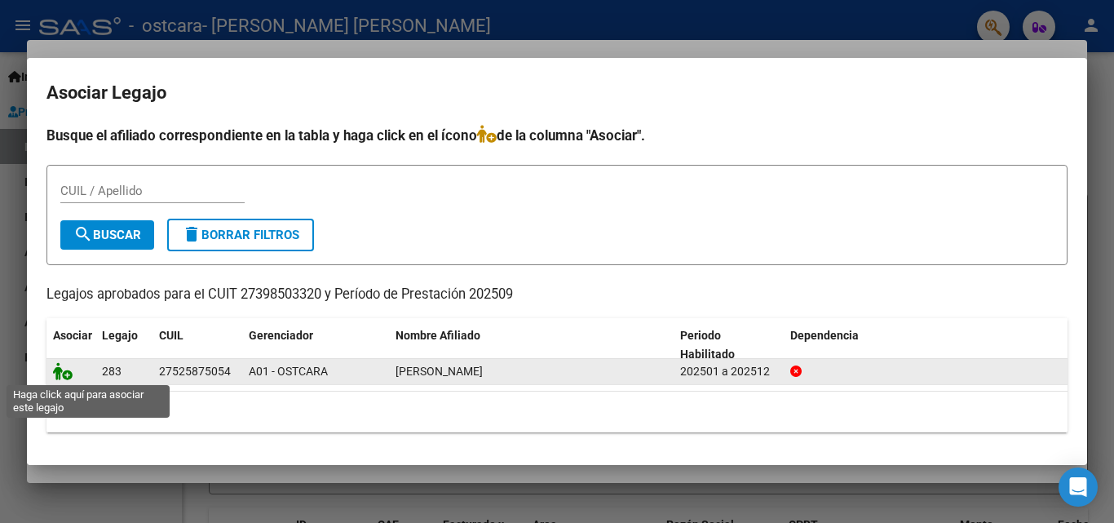
click at [65, 367] on icon at bounding box center [63, 371] width 20 height 18
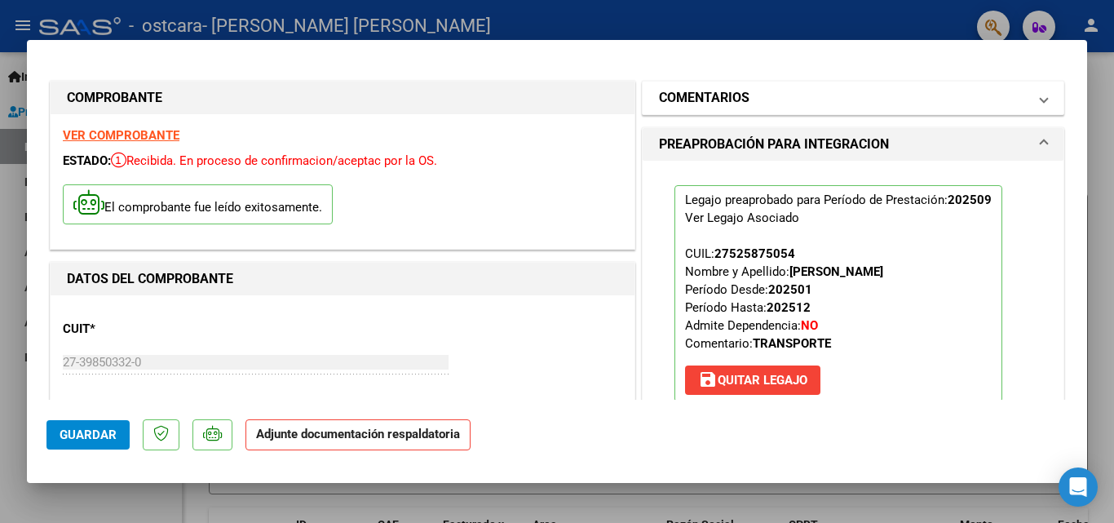
click at [1041, 96] on span at bounding box center [1044, 98] width 7 height 20
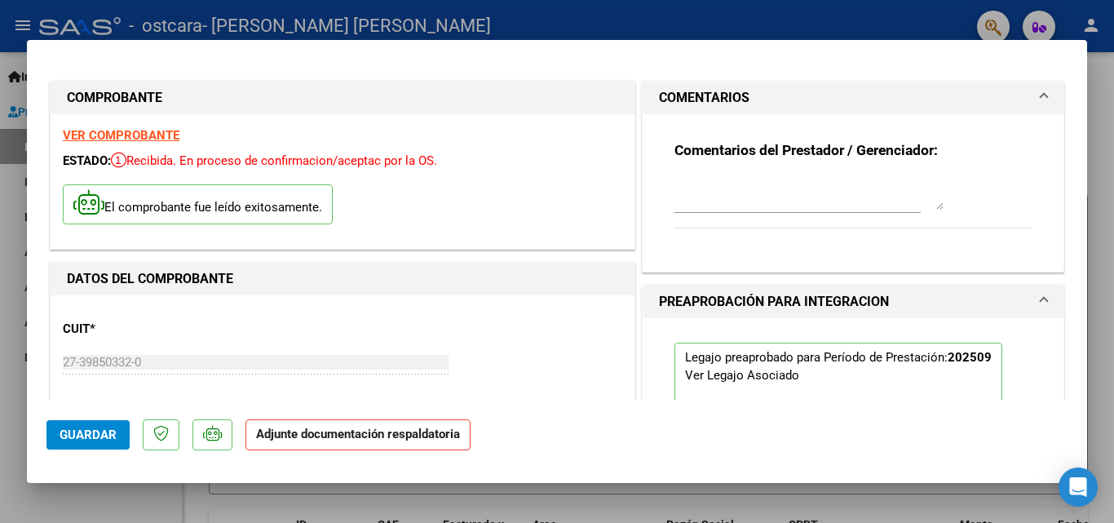
click at [689, 199] on textarea at bounding box center [809, 193] width 269 height 33
type textarea "contacto pretador [PHONE_NUMBER]"
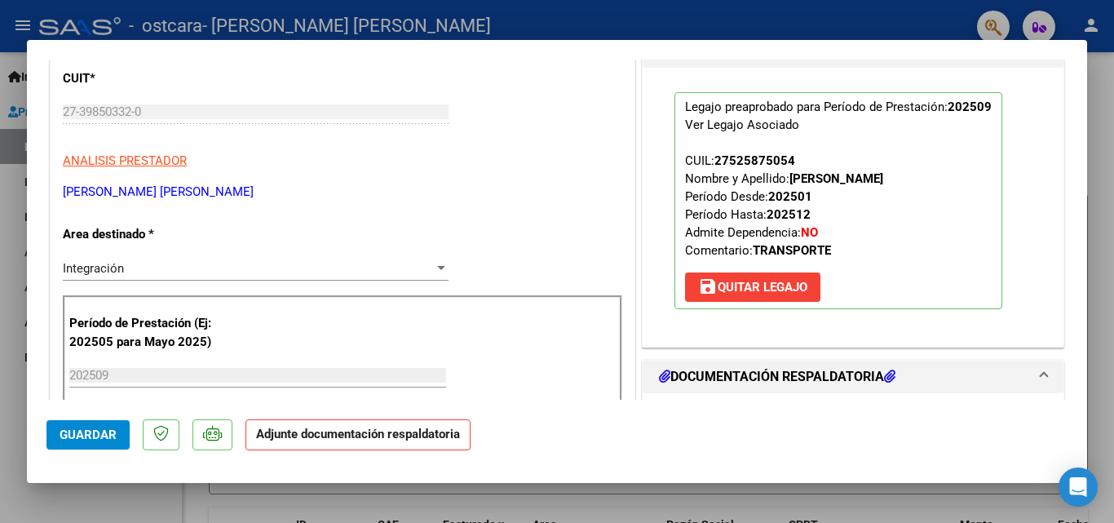
scroll to position [370, 0]
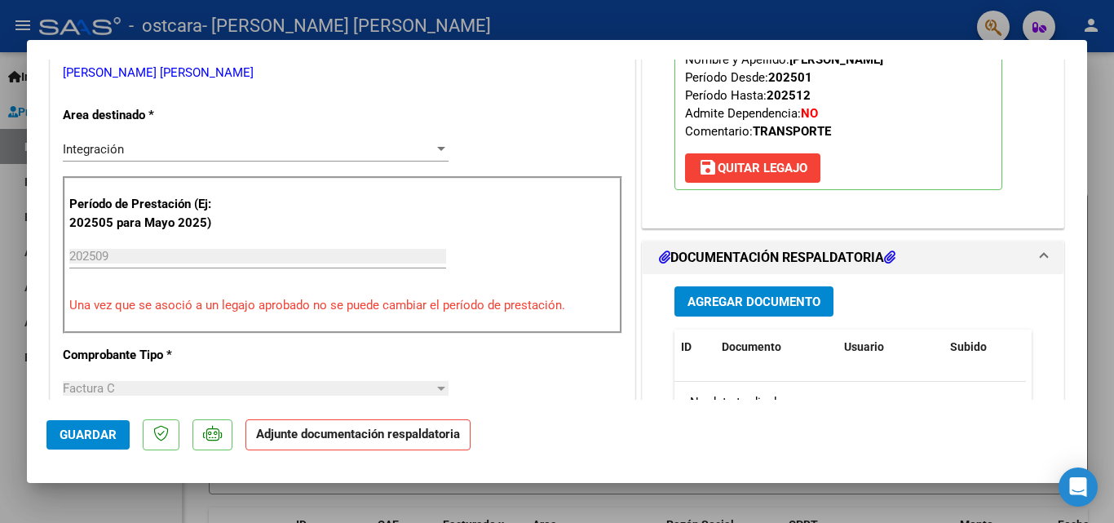
click at [789, 298] on span "Agregar Documento" at bounding box center [754, 301] width 133 height 15
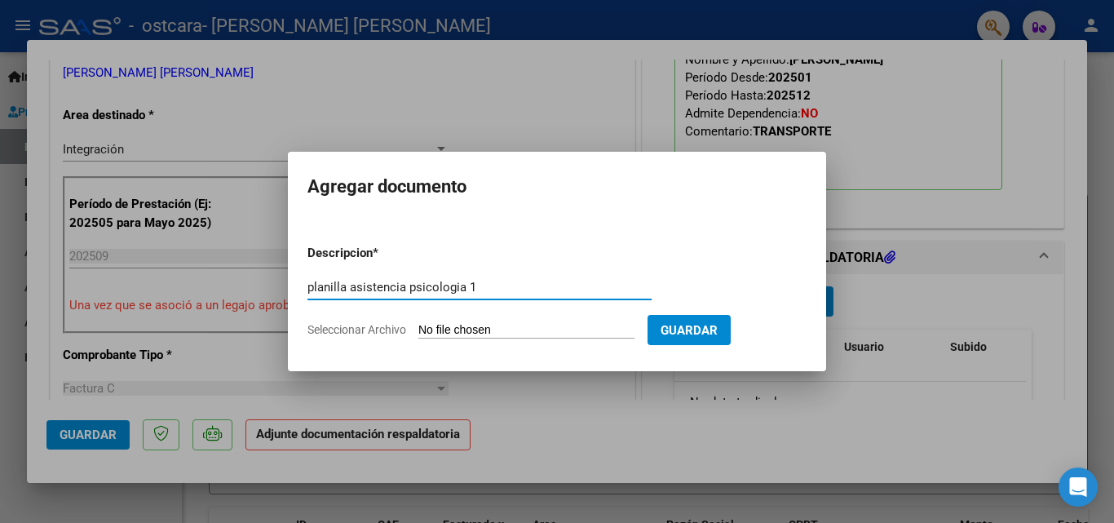
type input "planilla asistencia psicologia 1"
click at [570, 331] on input "Seleccionar Archivo" at bounding box center [526, 330] width 216 height 15
type input "C:\fakepath\planilla asistencia [PERSON_NAME] [DATE] psicologia 1.pdf"
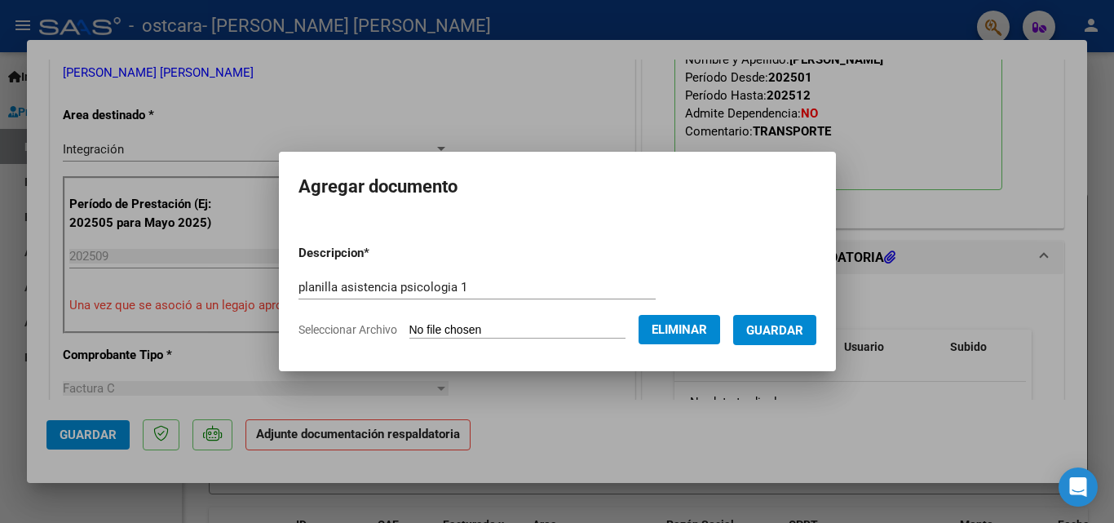
click at [783, 331] on span "Guardar" at bounding box center [774, 330] width 57 height 15
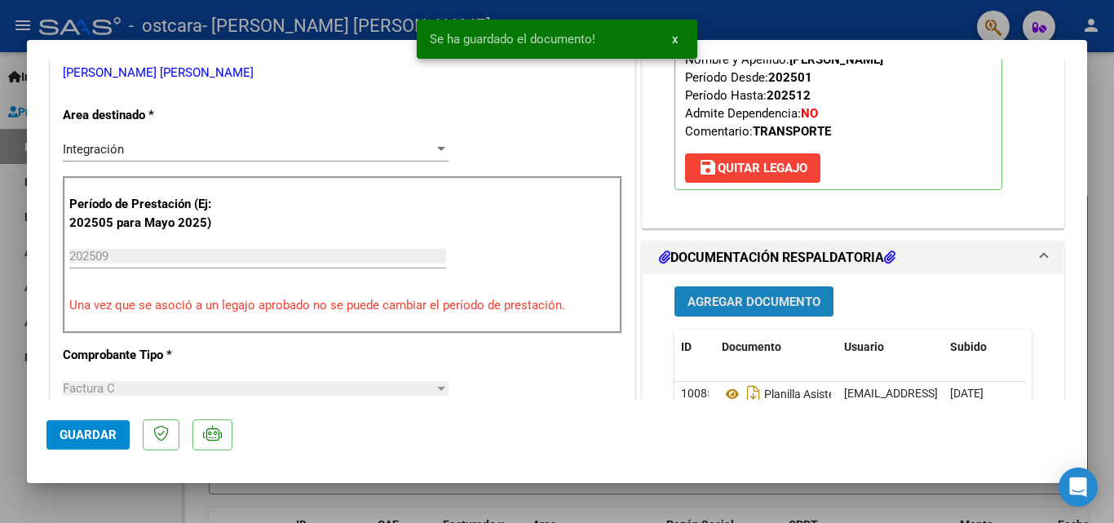
click at [746, 294] on span "Agregar Documento" at bounding box center [754, 301] width 133 height 15
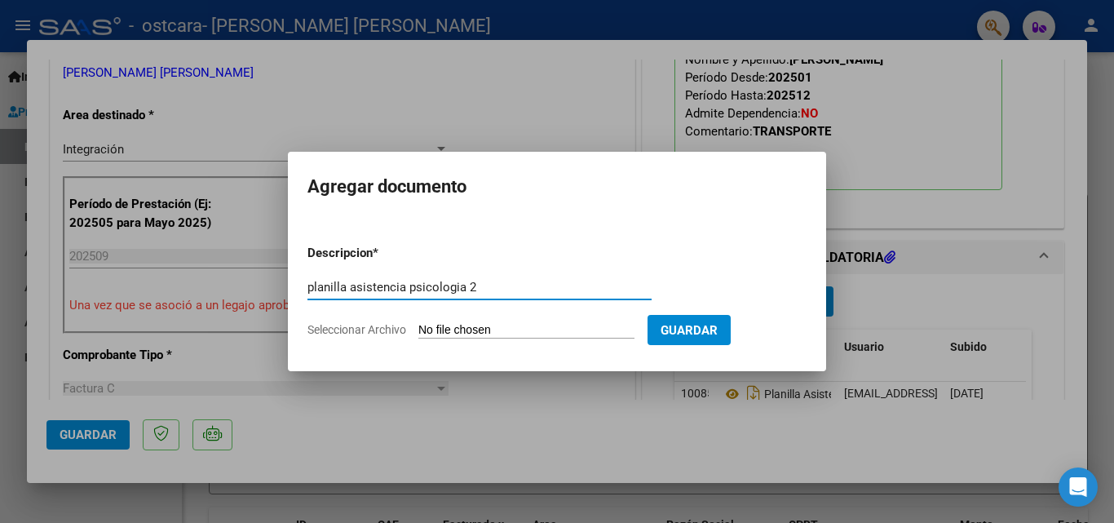
type input "planilla asistencia psicologia 2"
click at [502, 323] on input "Seleccionar Archivo" at bounding box center [526, 330] width 216 height 15
type input "C:\fakepath\planilla asistencia [PERSON_NAME] psicologia 2.pdf"
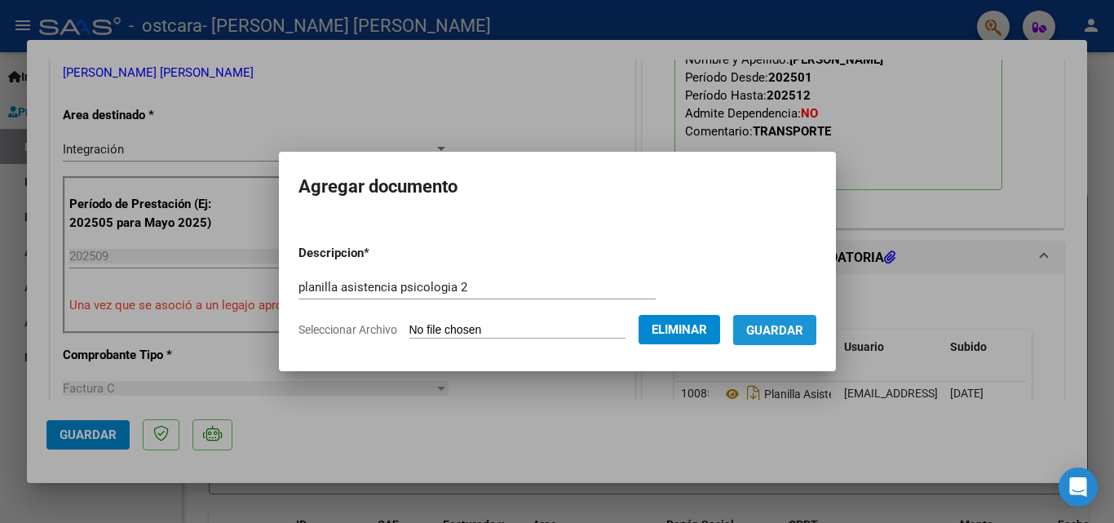
click at [783, 325] on span "Guardar" at bounding box center [774, 330] width 57 height 15
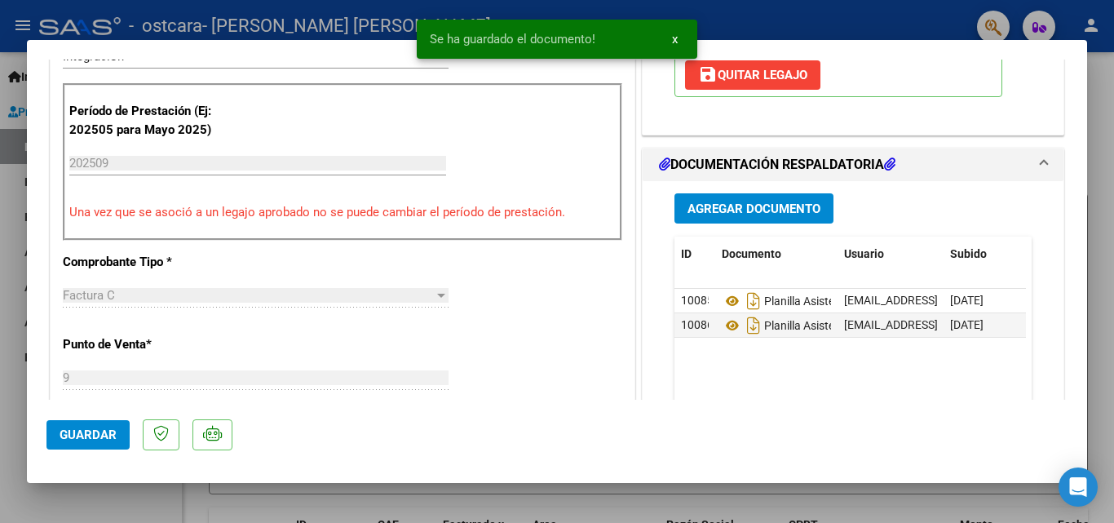
scroll to position [500, 0]
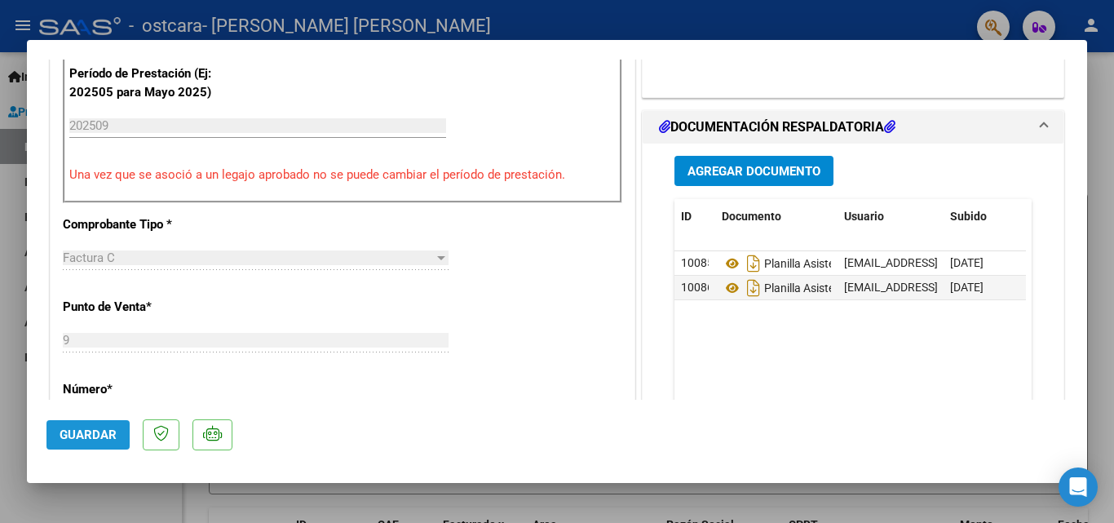
click at [90, 433] on span "Guardar" at bounding box center [88, 434] width 57 height 15
click at [17, 306] on div at bounding box center [557, 261] width 1114 height 523
click at [17, 306] on link "Auditorías - Cambios Área" at bounding box center [91, 321] width 182 height 35
